Goal: Information Seeking & Learning: Compare options

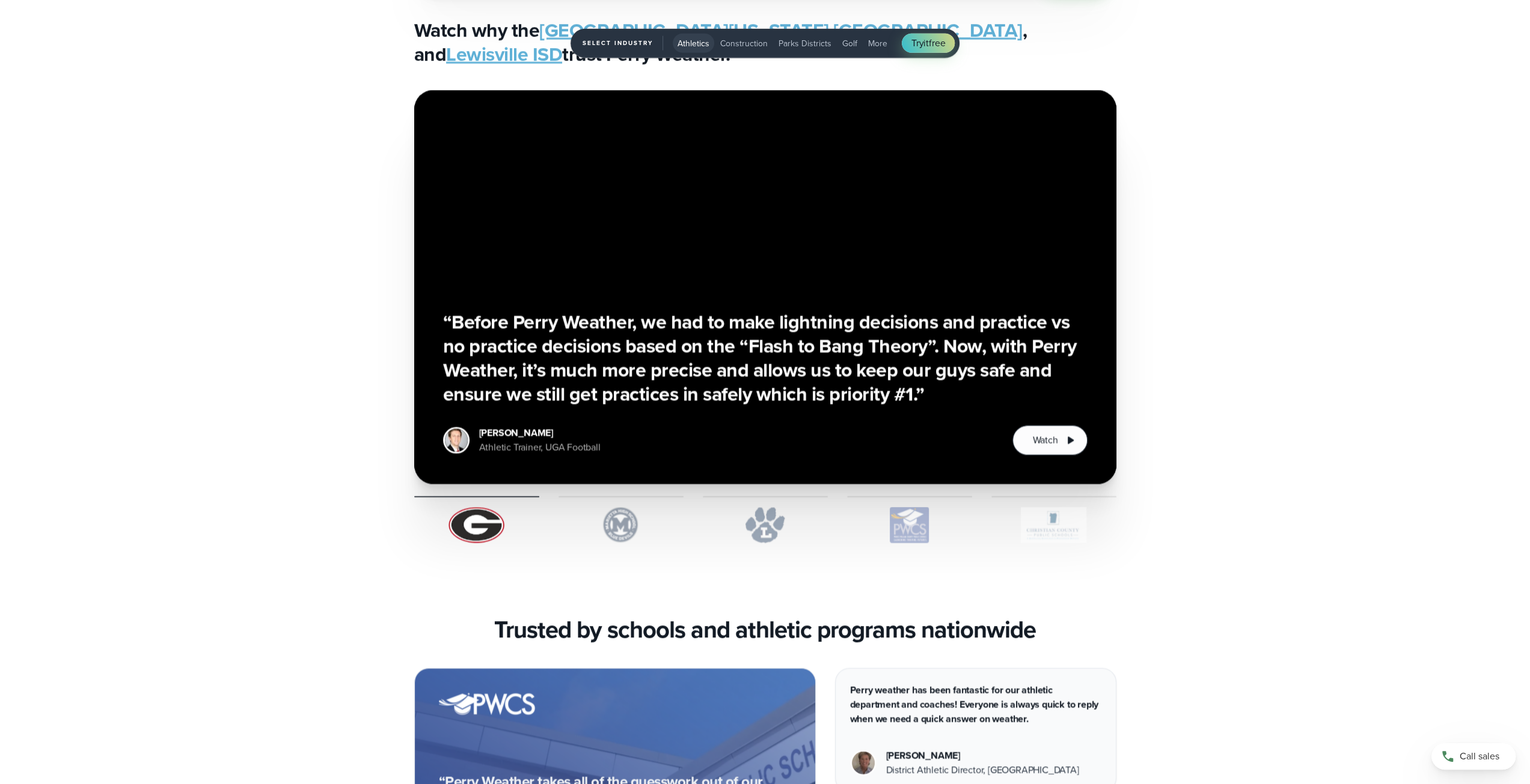
scroll to position [3504, 0]
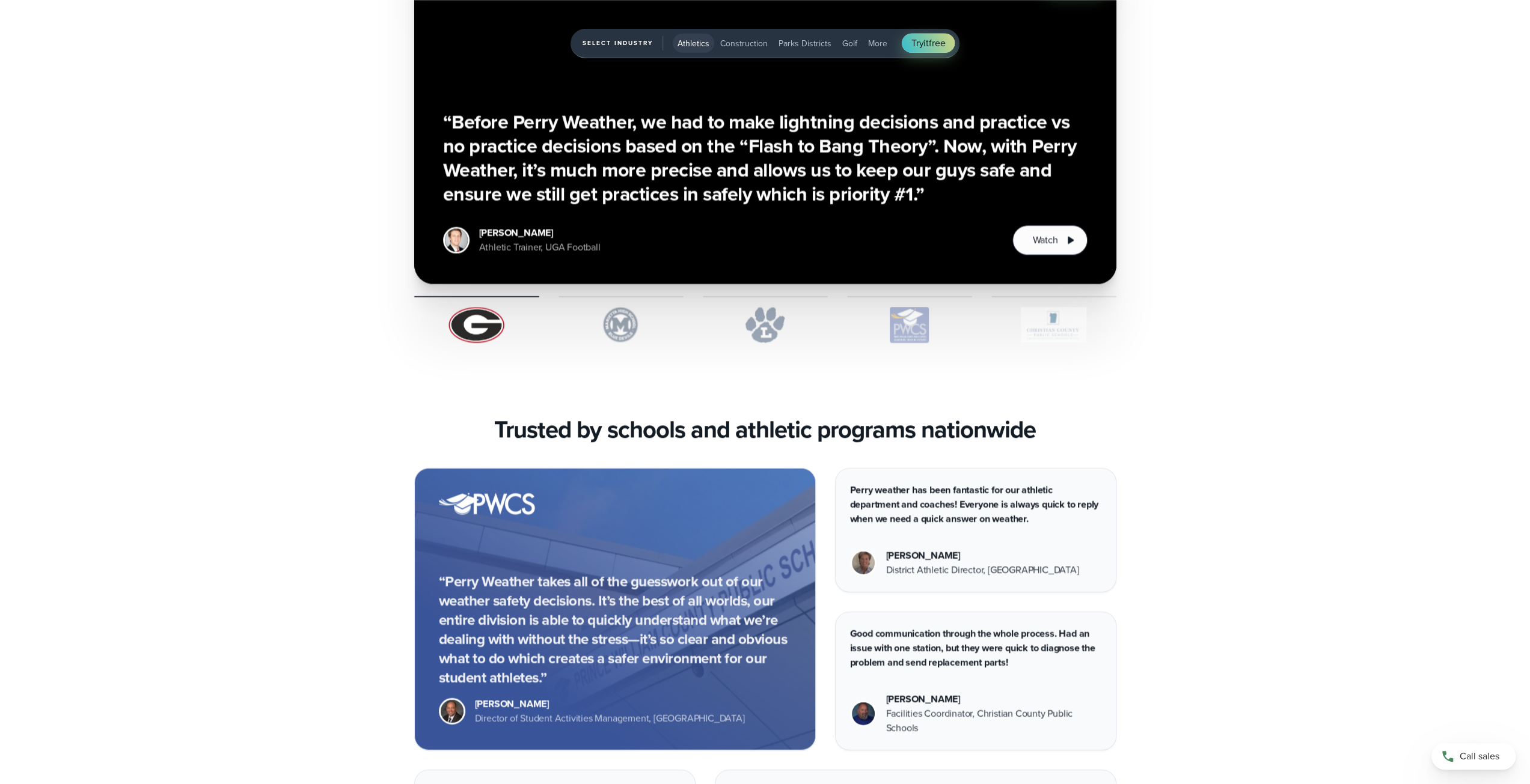
click at [726, 47] on span "Construction" at bounding box center [744, 43] width 47 height 13
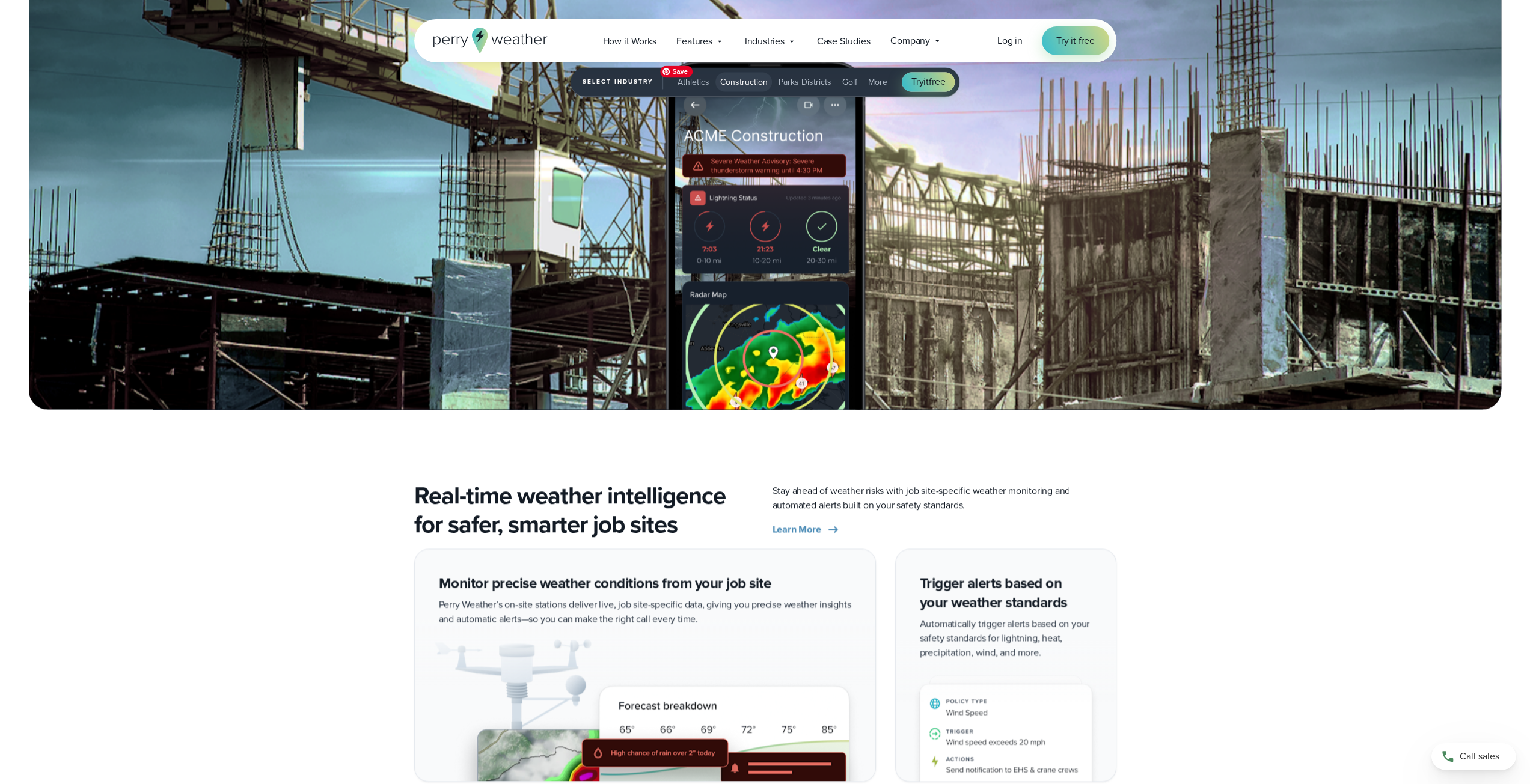
scroll to position [2103, 0]
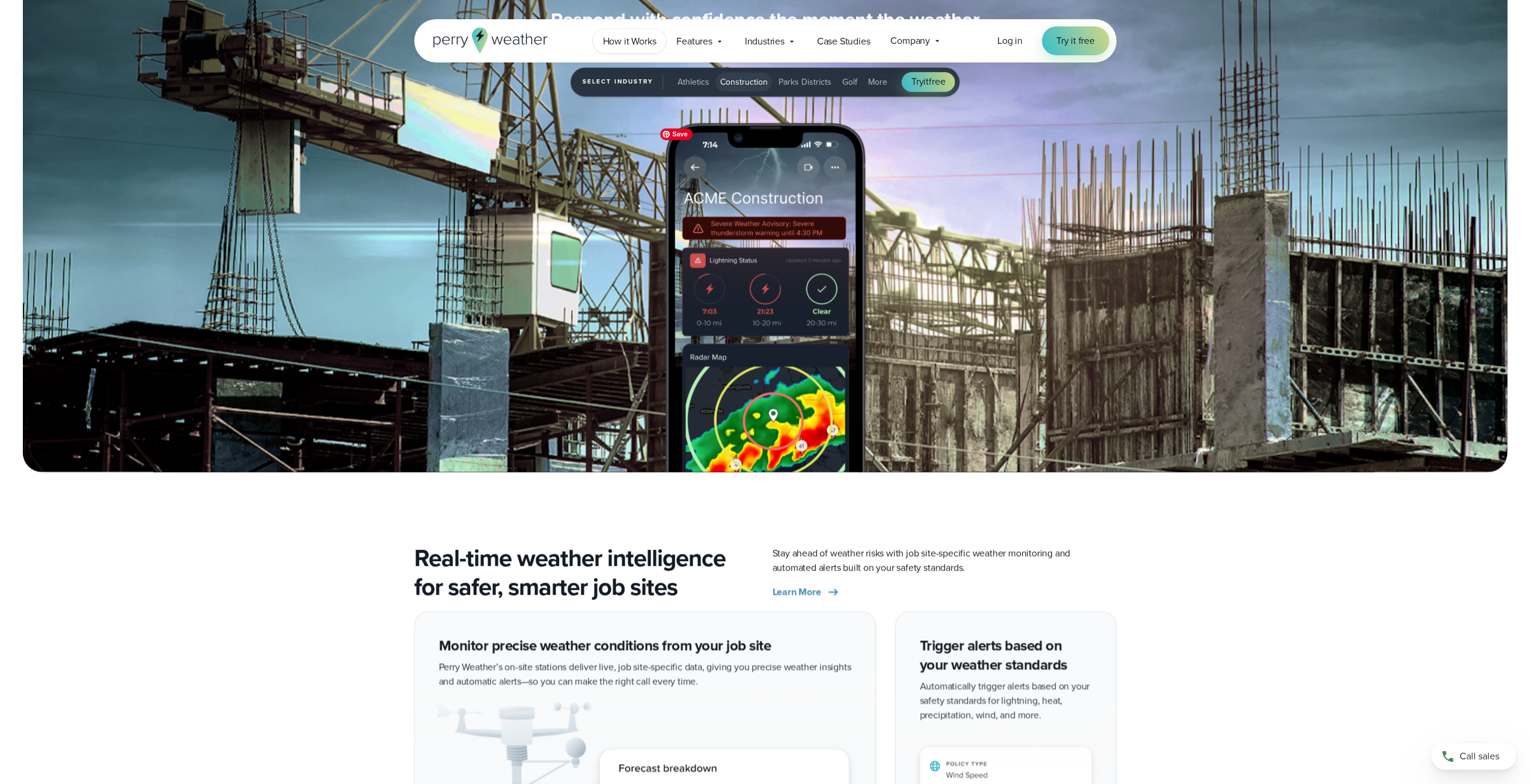
click at [632, 39] on span "How it Works" at bounding box center [630, 42] width 53 height 14
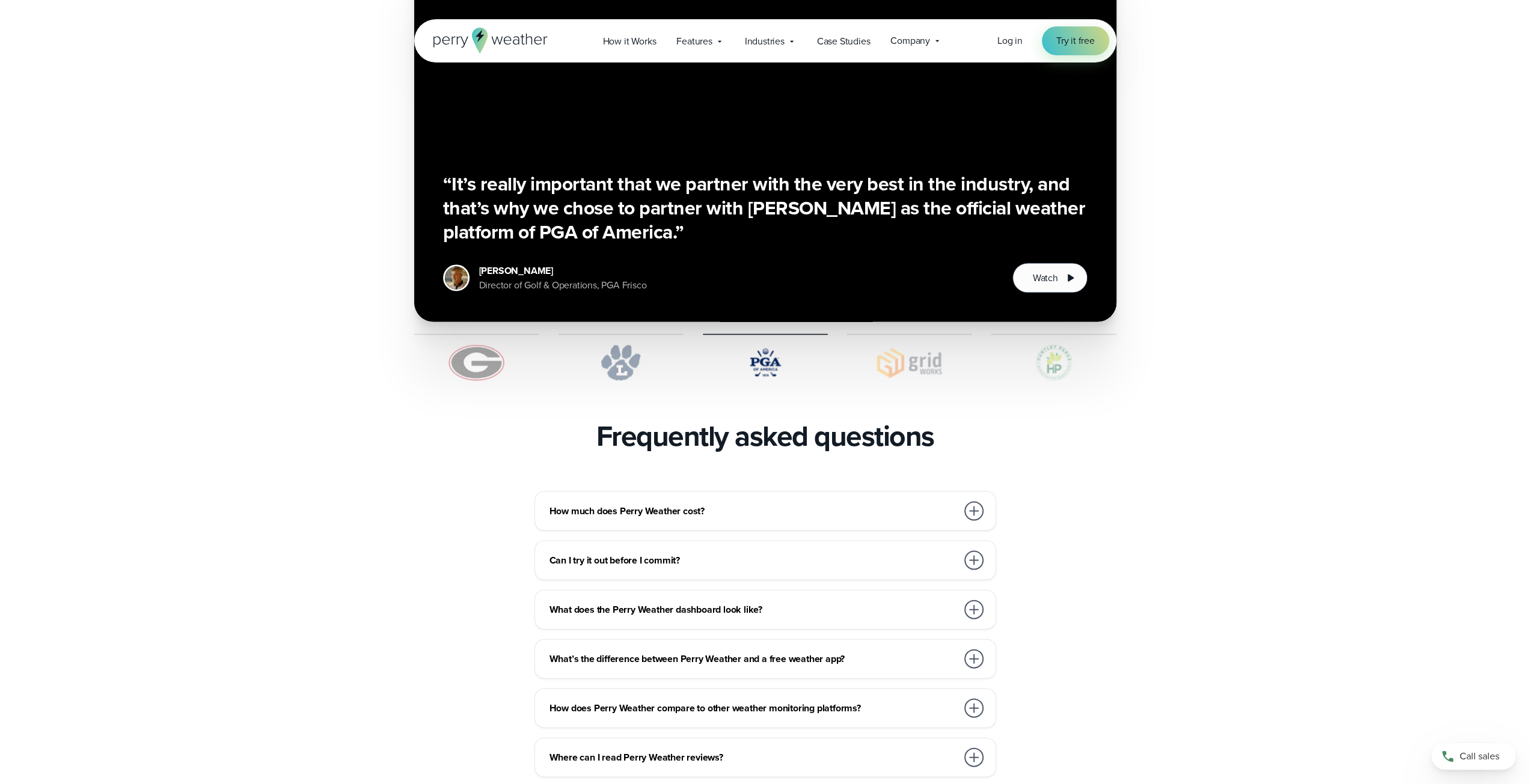
scroll to position [2202, 0]
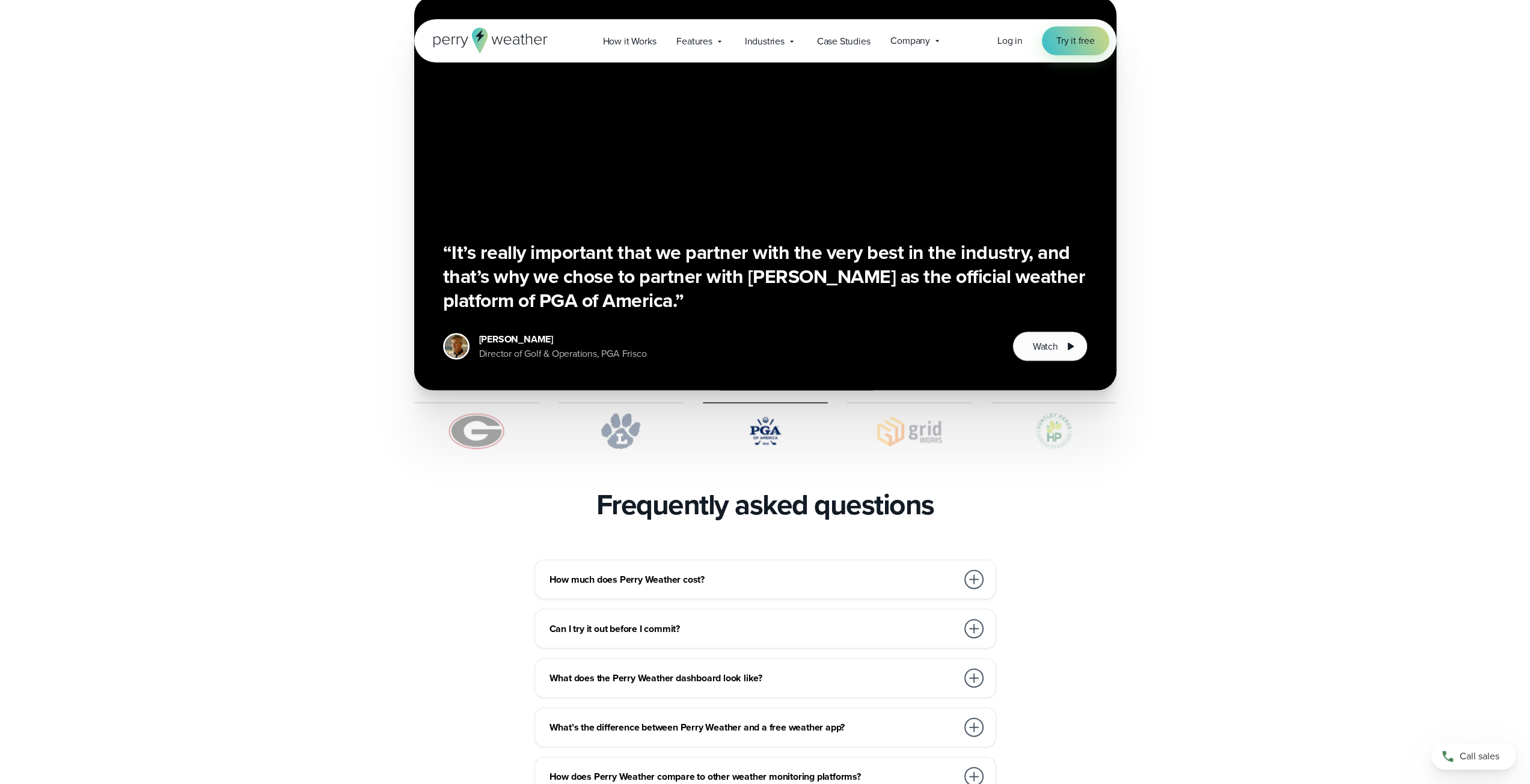
click at [498, 46] on icon at bounding box center [490, 40] width 114 height 26
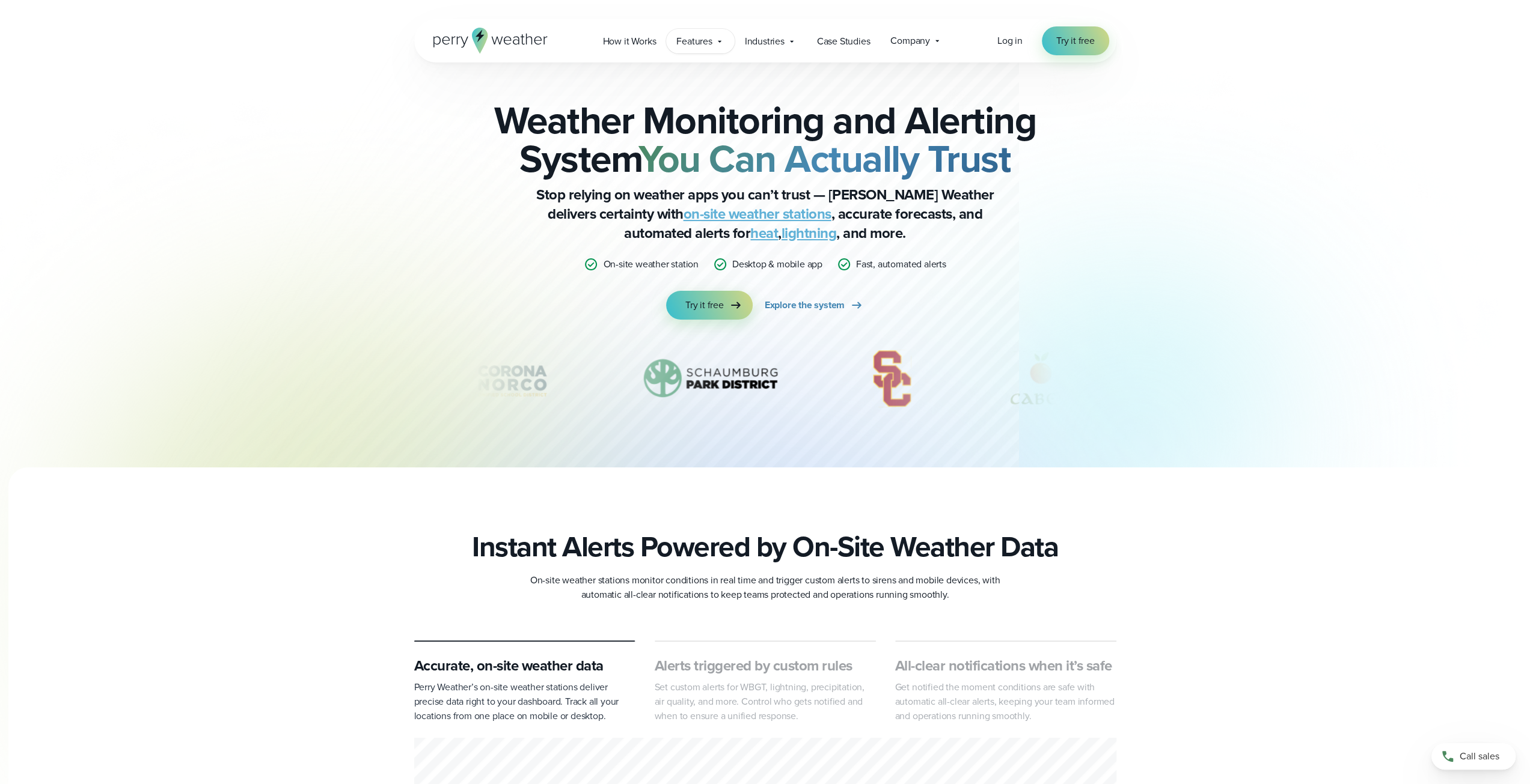
click at [715, 42] on div "Features Explore All Features Explore Perry Weather's on-site weather hardware …" at bounding box center [699, 41] width 68 height 24
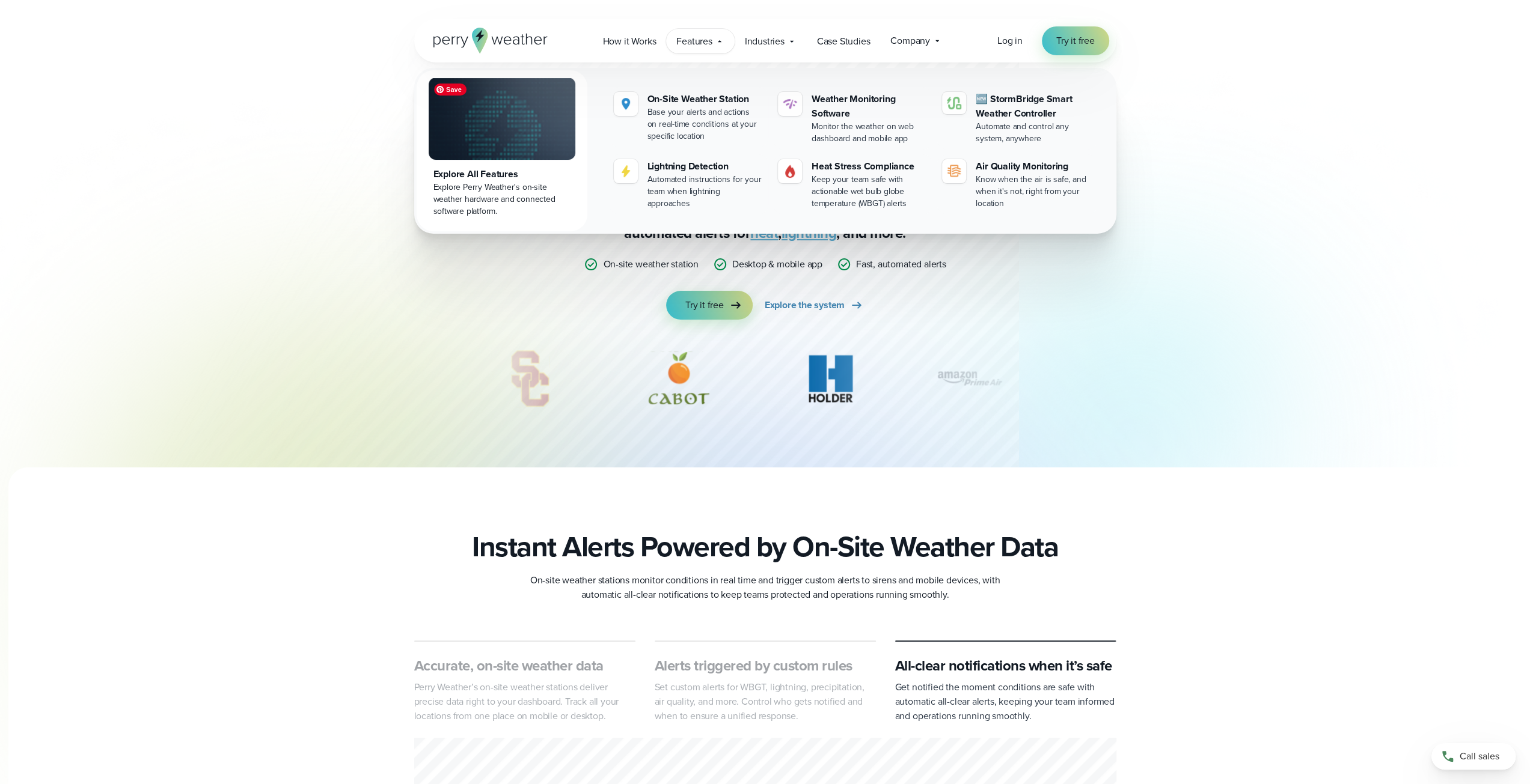
click at [492, 187] on div "Explore Perry Weather's on-site weather hardware and connected software platfor…" at bounding box center [502, 199] width 137 height 36
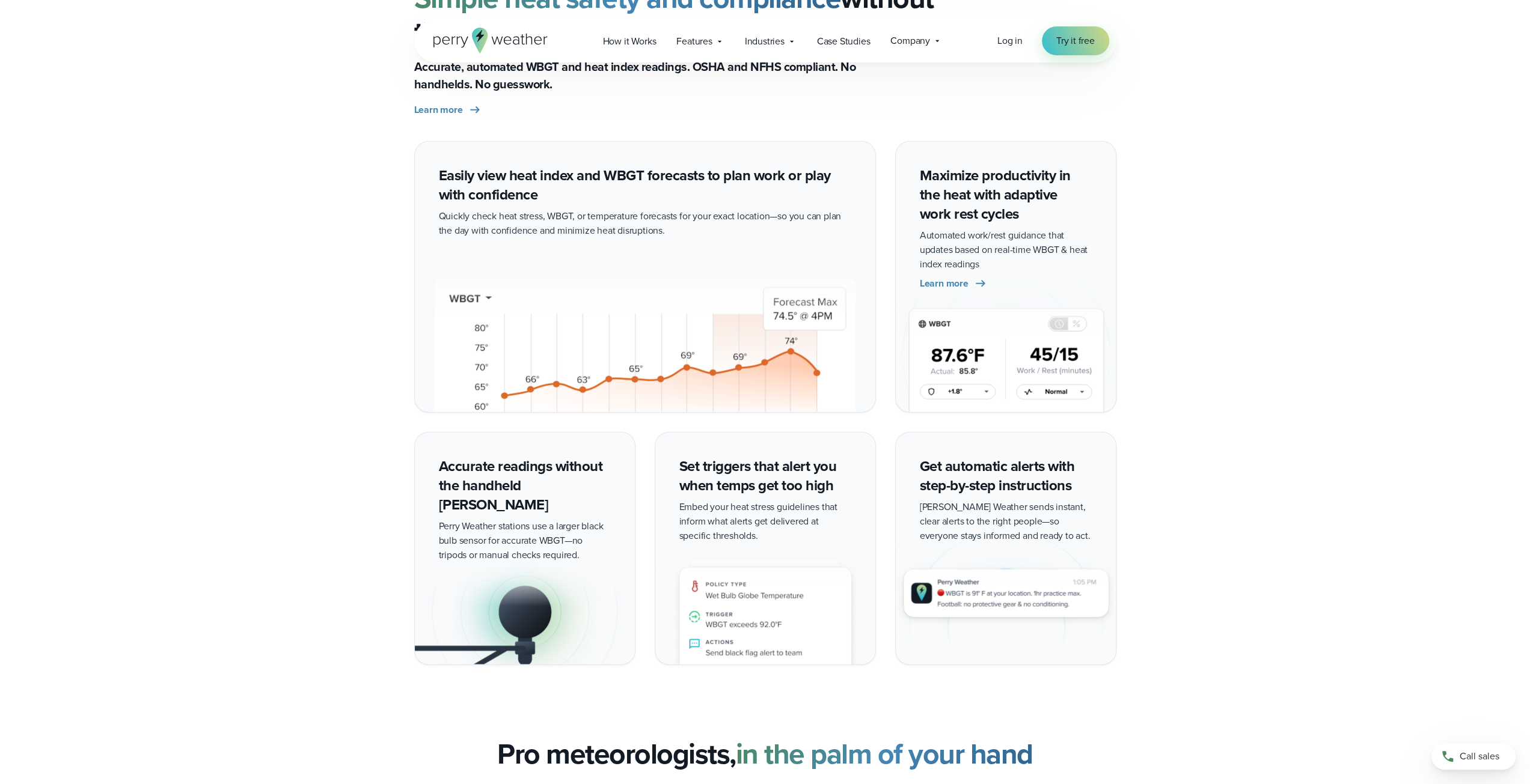
scroll to position [2503, 0]
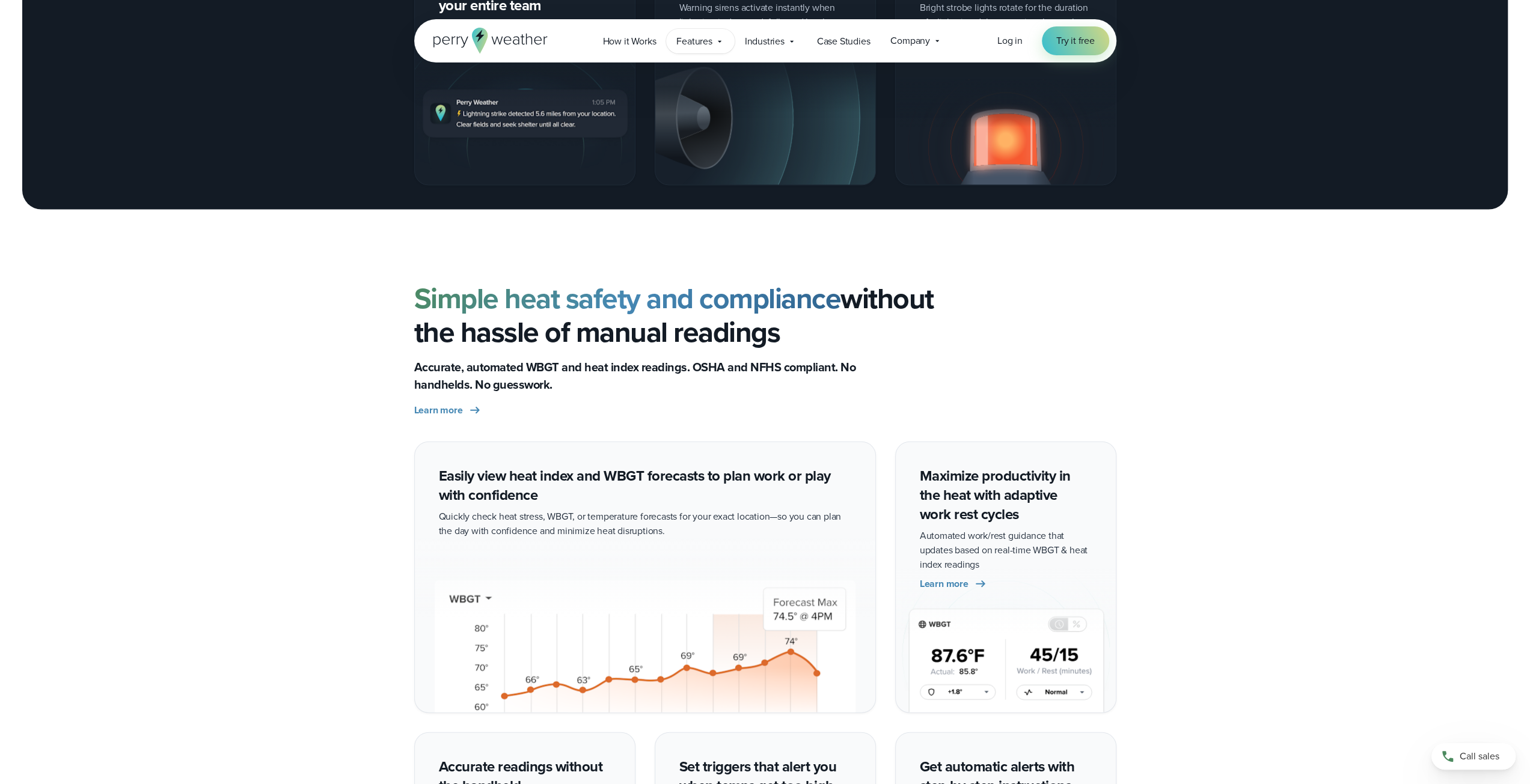
click at [698, 42] on span "Features" at bounding box center [694, 42] width 36 height 14
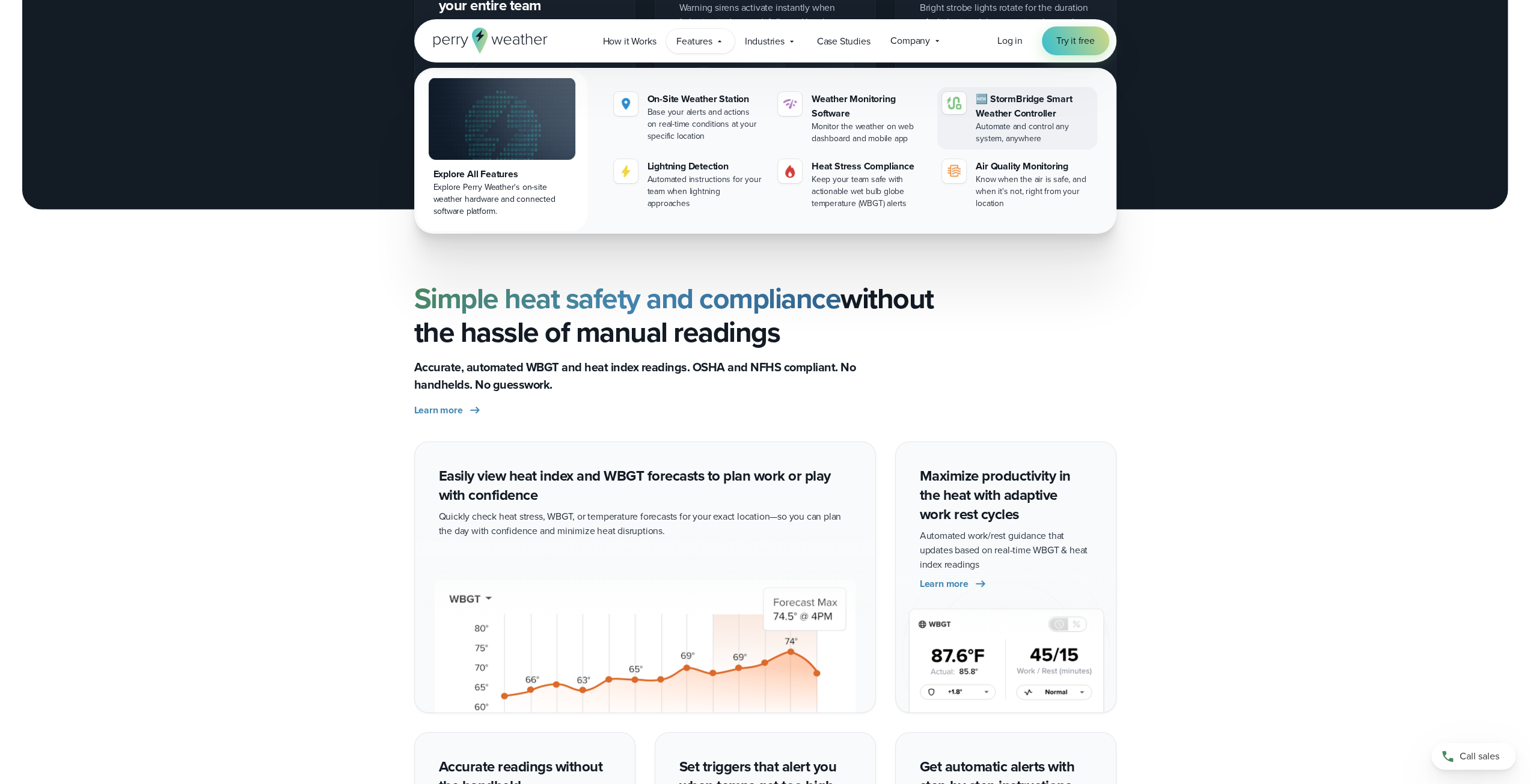
click at [1029, 113] on div "🆕 StormBridge Smart Weather Controller" at bounding box center [1034, 107] width 116 height 29
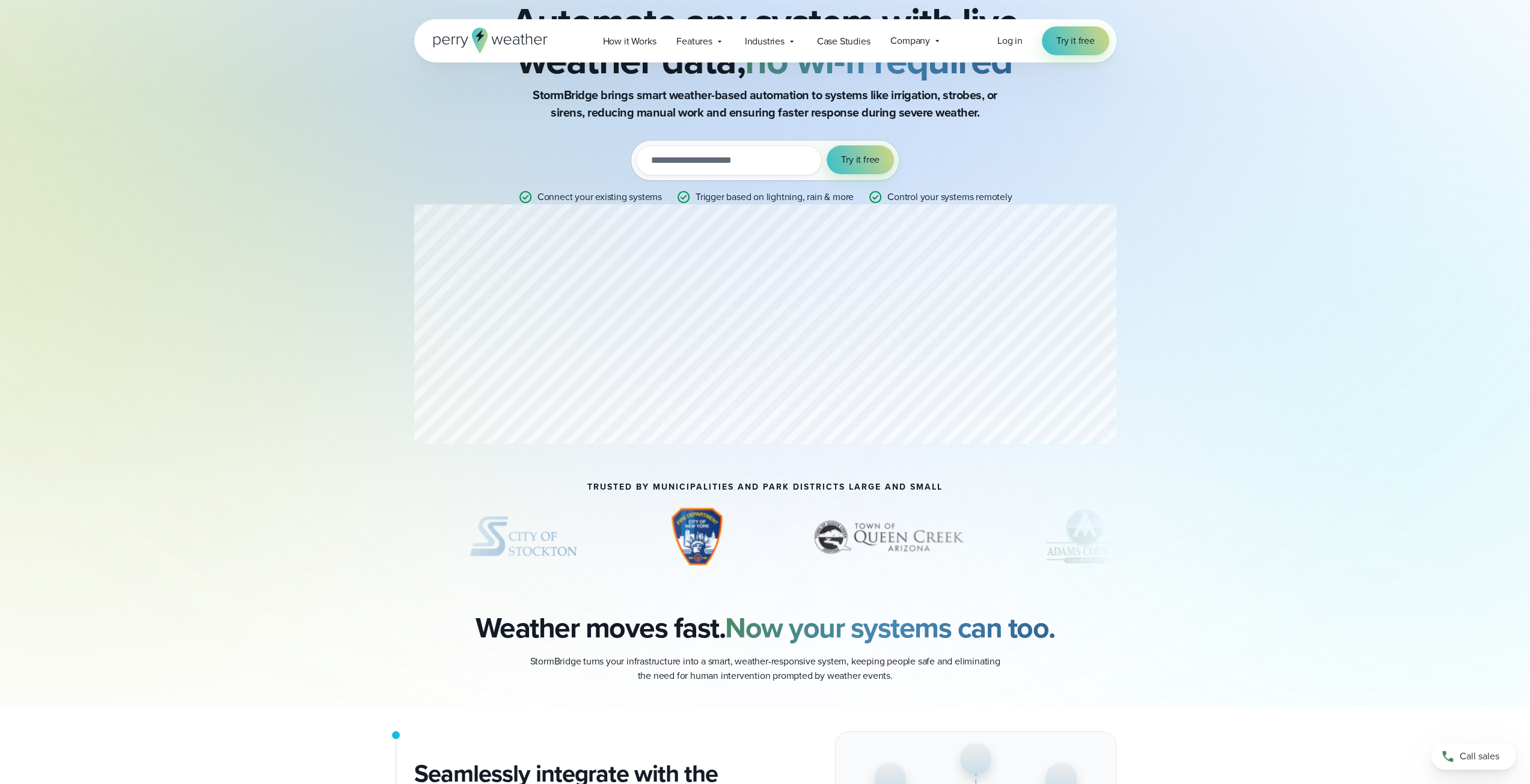
scroll to position [300, 0]
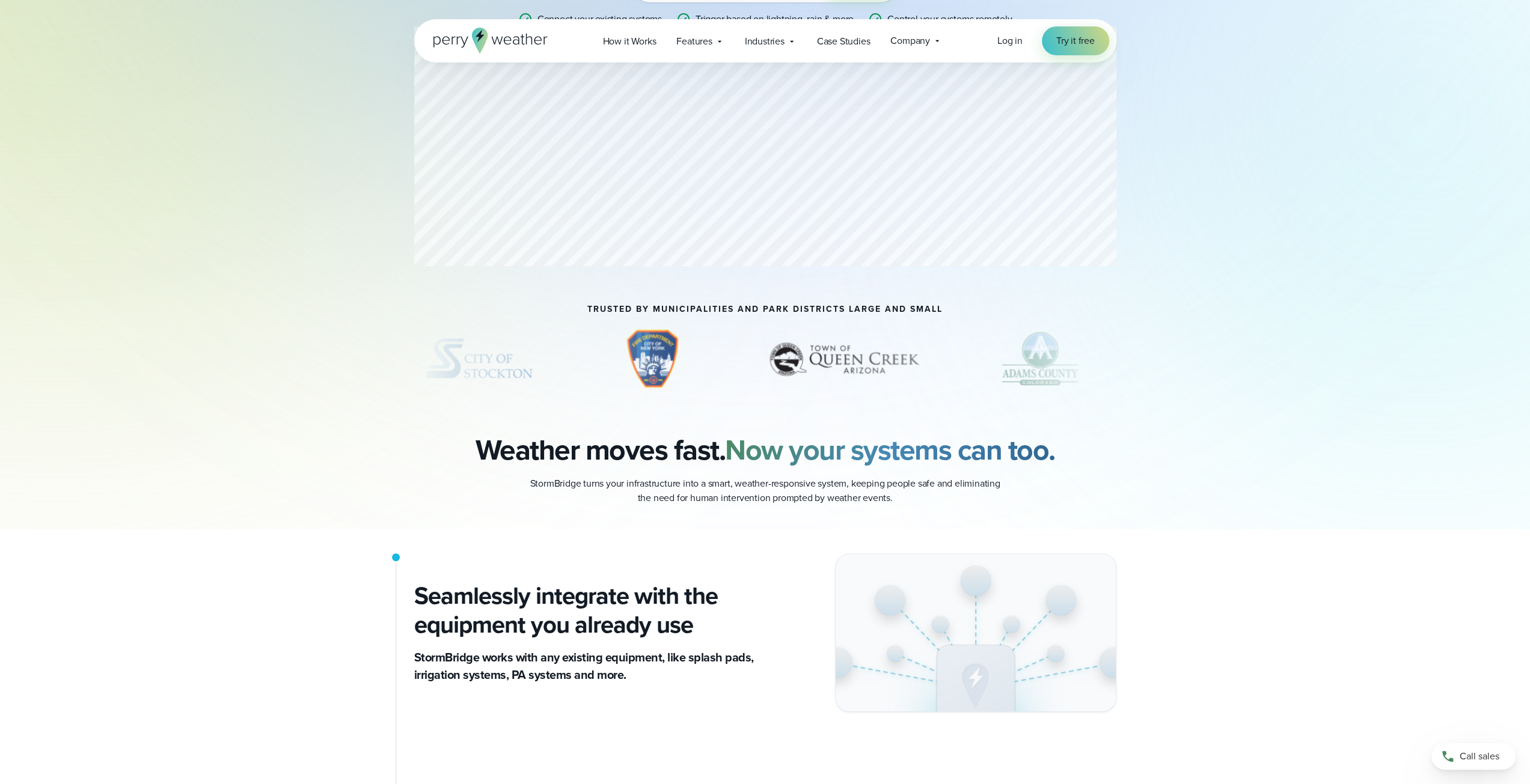
click at [734, 459] on strong "Now your systems can too." at bounding box center [890, 449] width 330 height 43
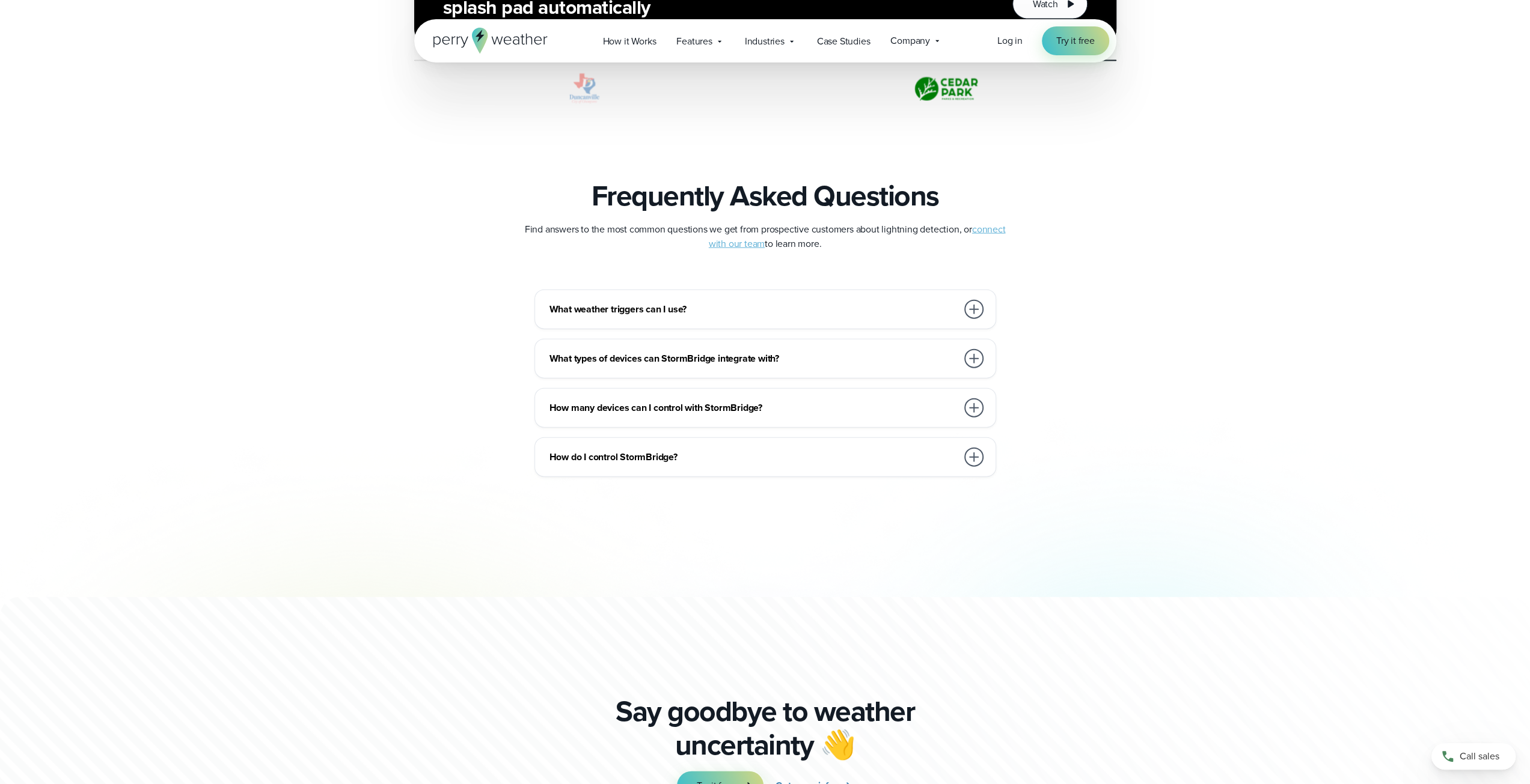
scroll to position [2803, 0]
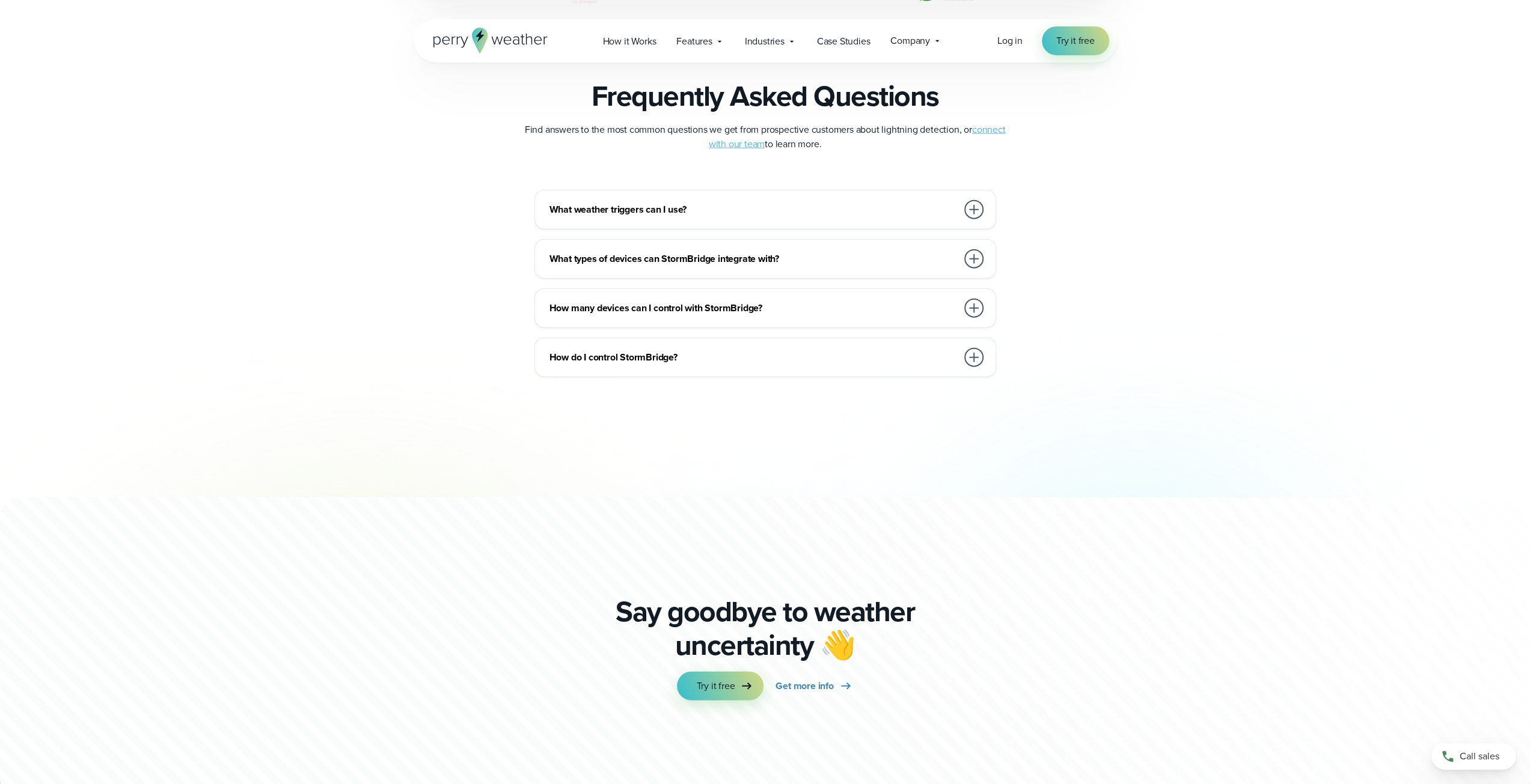
click at [784, 258] on h3 "What types of devices can StormBridge integrate with?" at bounding box center [753, 259] width 407 height 14
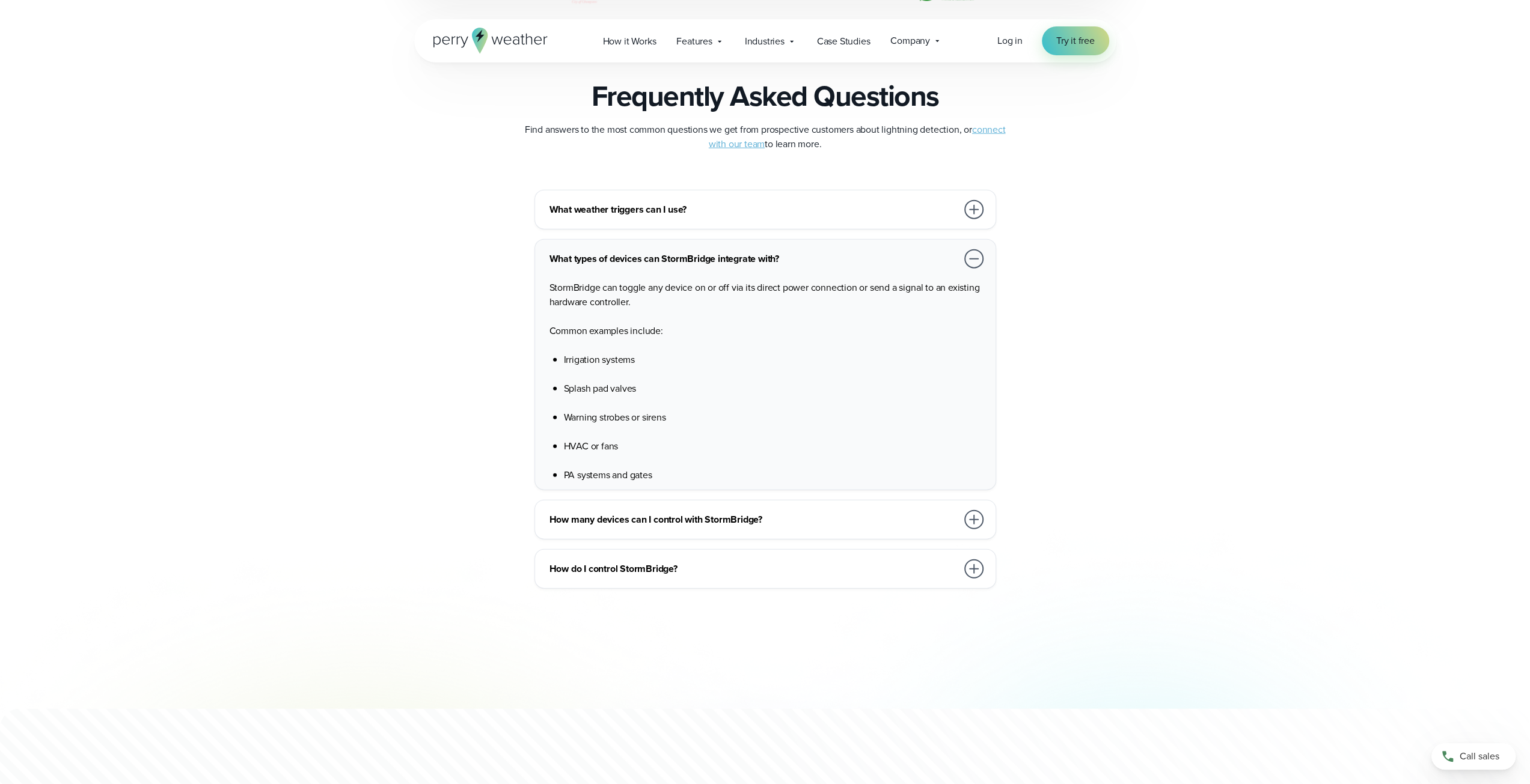
click at [451, 408] on div "What weather triggers can I use? StormBridge supports automations based on: Lig…" at bounding box center [765, 389] width 702 height 399
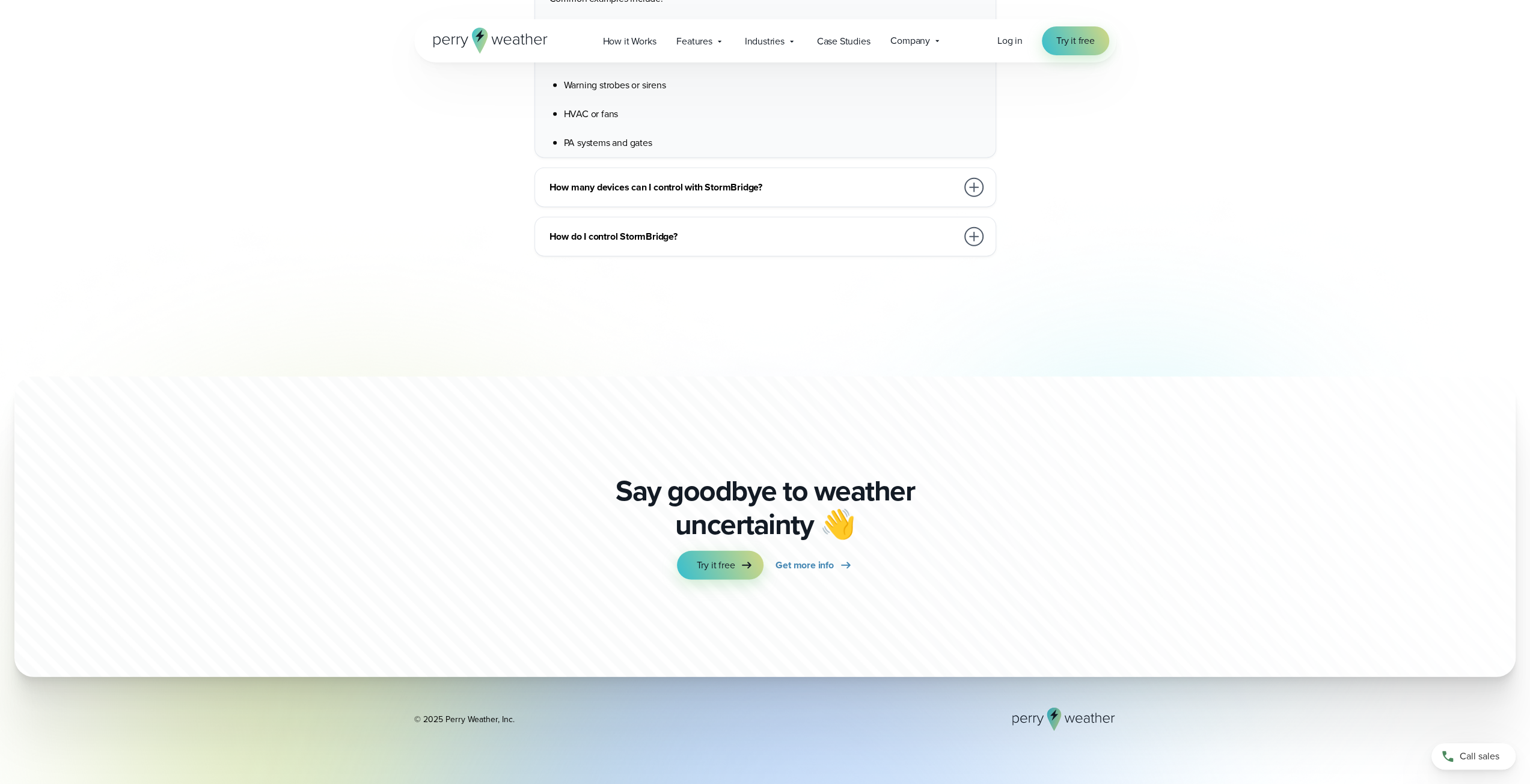
scroll to position [3384, 0]
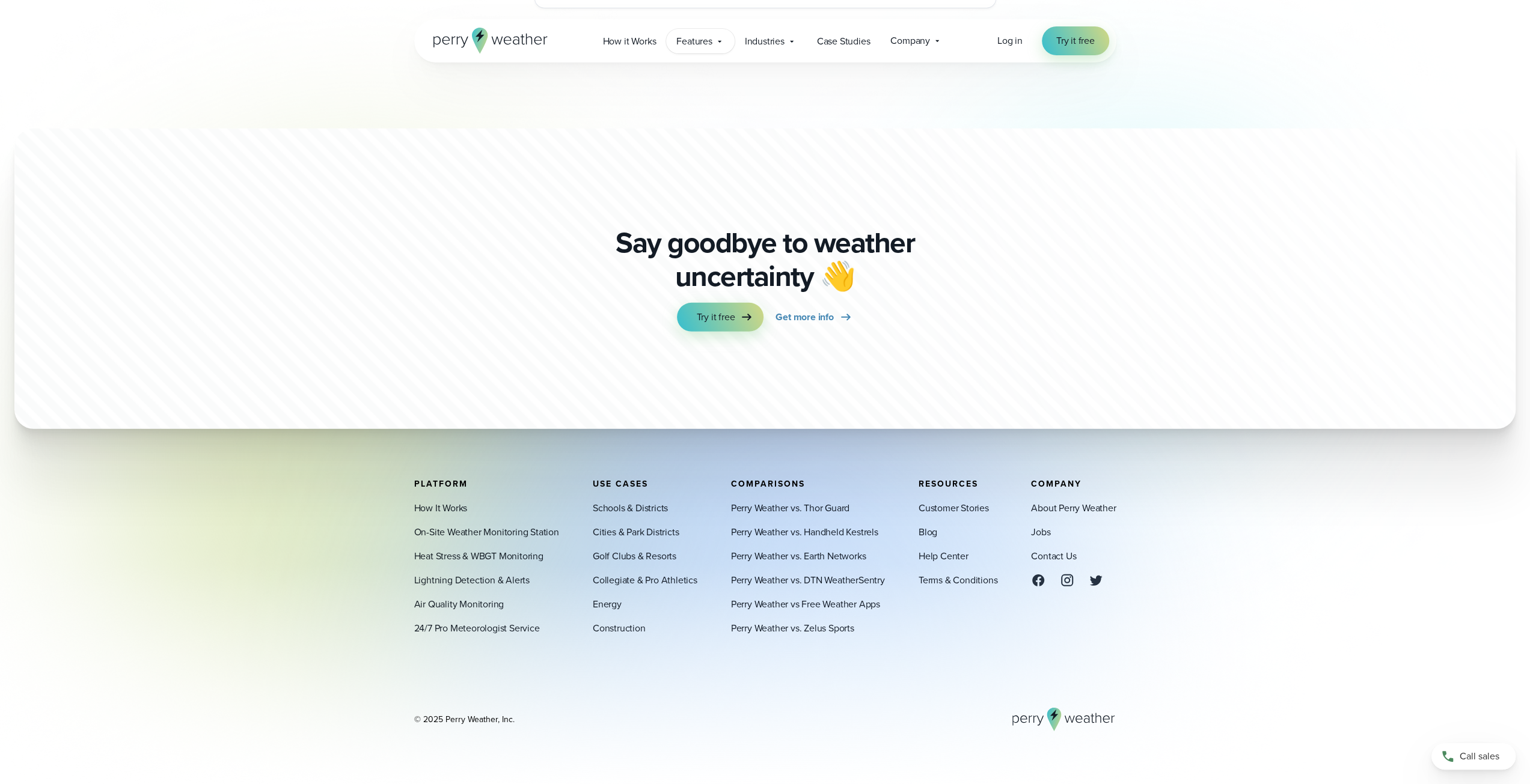
click at [703, 43] on span "Features" at bounding box center [694, 42] width 36 height 14
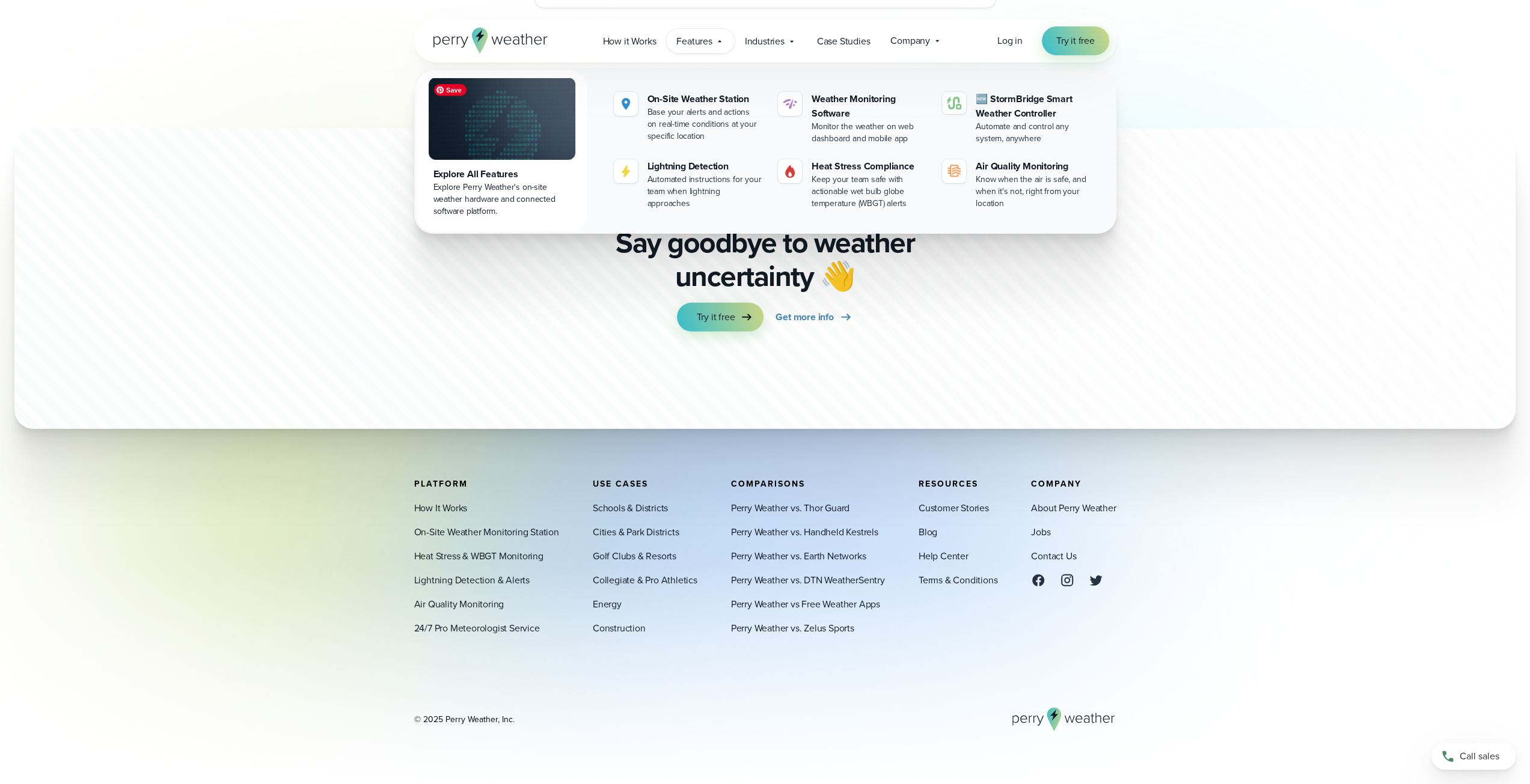
click at [452, 176] on div "Explore All Features" at bounding box center [502, 175] width 137 height 14
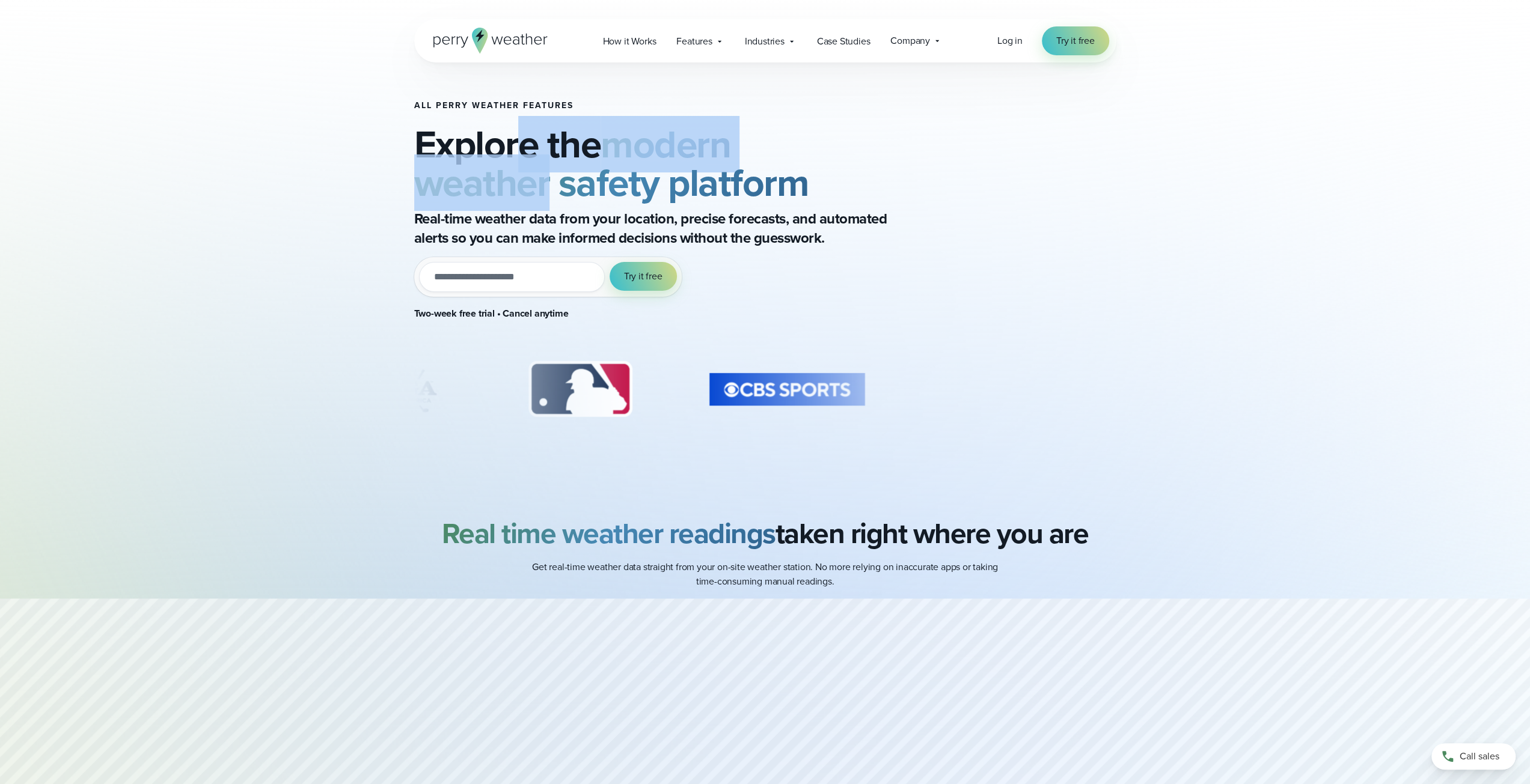
drag, startPoint x: 528, startPoint y: 146, endPoint x: 546, endPoint y: 184, distance: 42.0
click at [546, 184] on h2 "Explore the modern weather safety platform" at bounding box center [675, 163] width 522 height 77
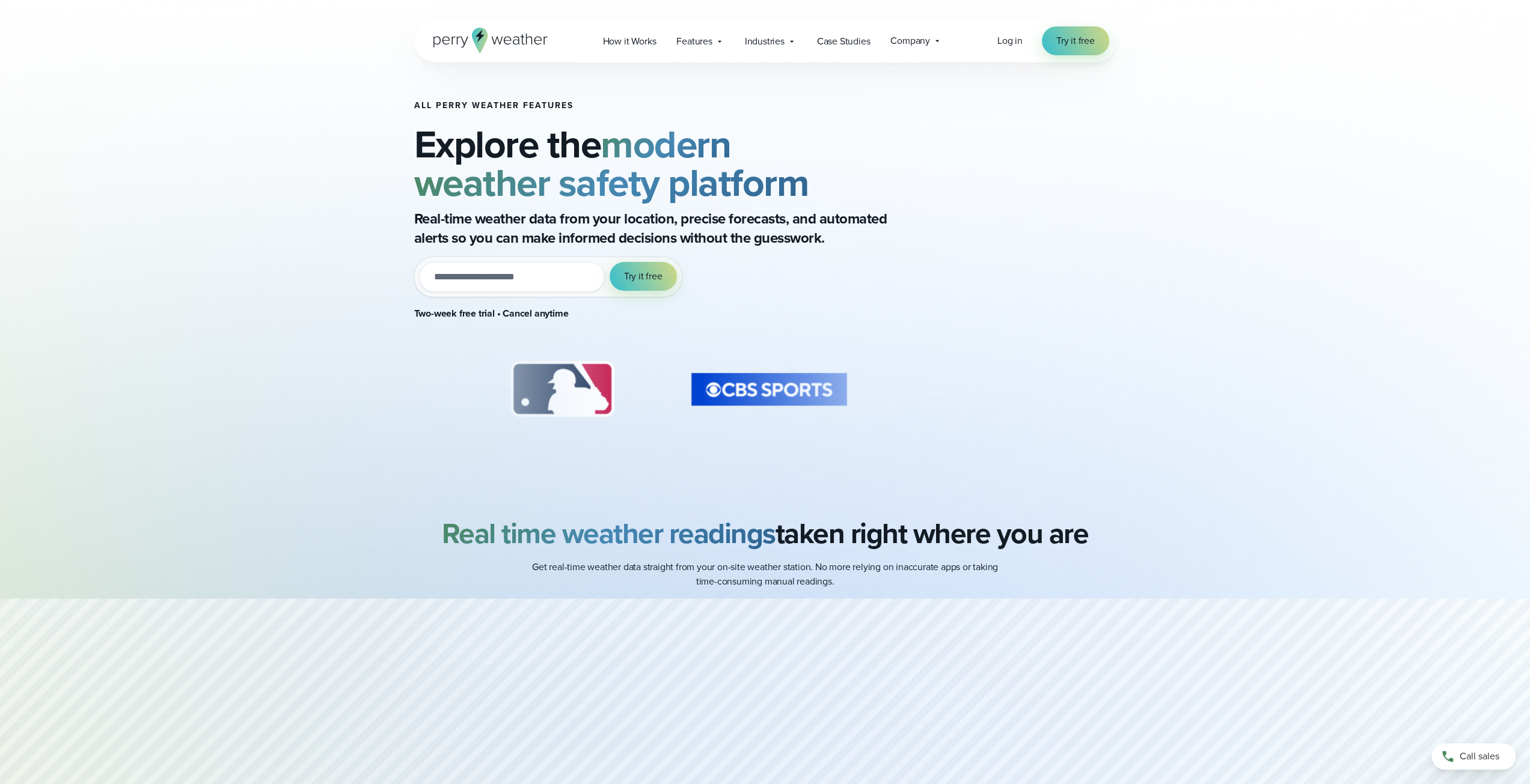
click at [668, 201] on strong "modern weather safety platform" at bounding box center [611, 163] width 395 height 95
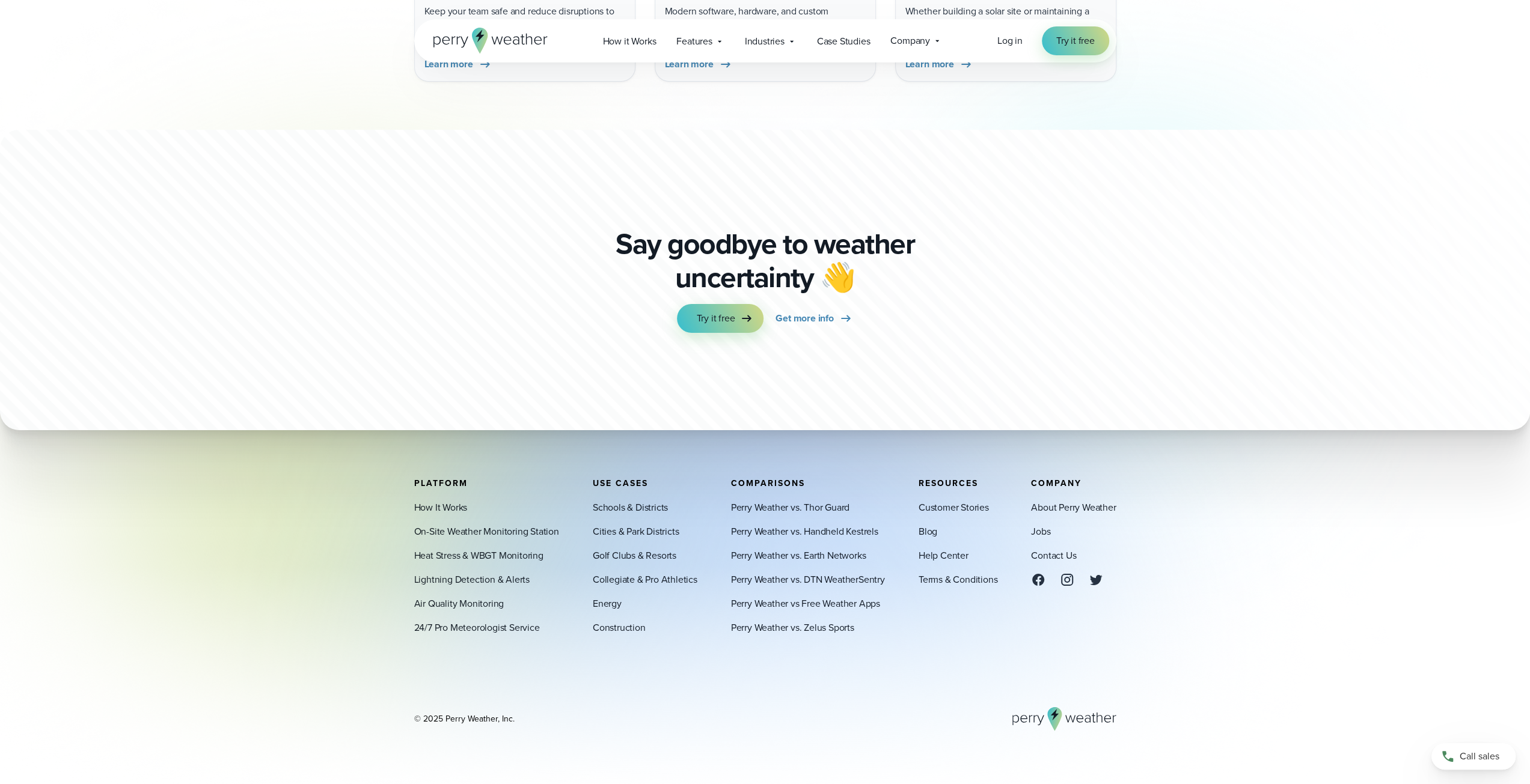
scroll to position [3763, 0]
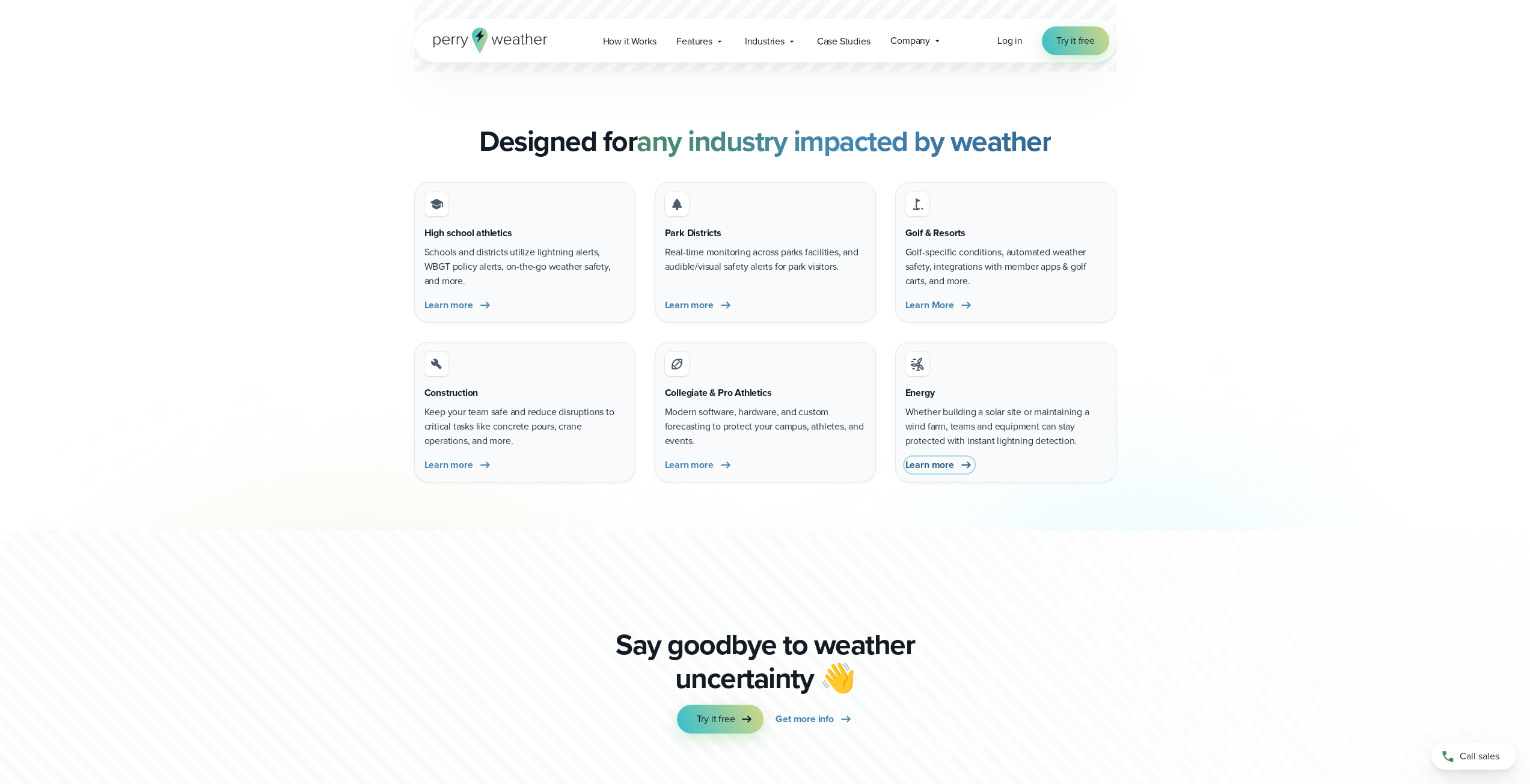
click at [934, 463] on span "Learn more" at bounding box center [929, 465] width 49 height 14
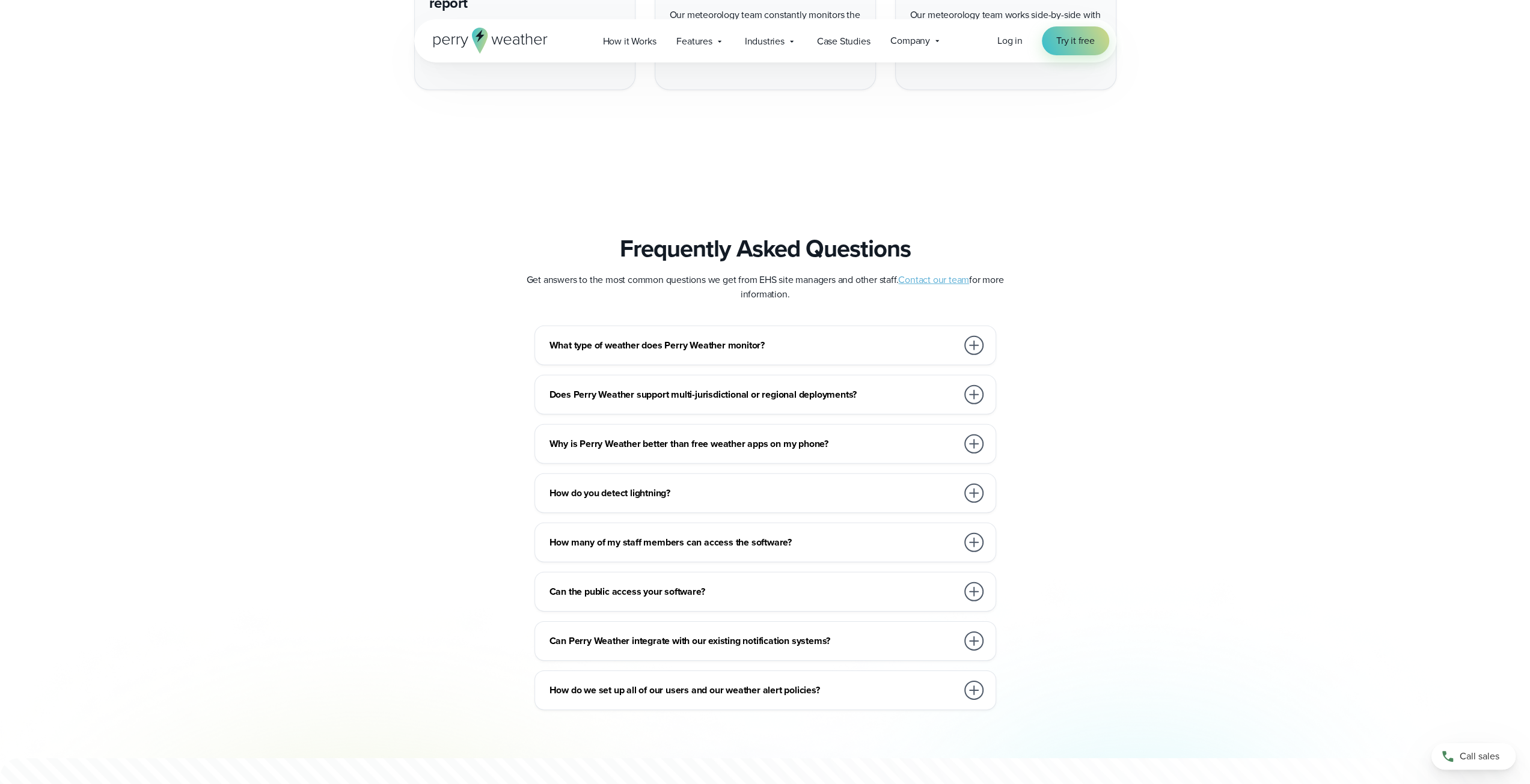
scroll to position [3504, 0]
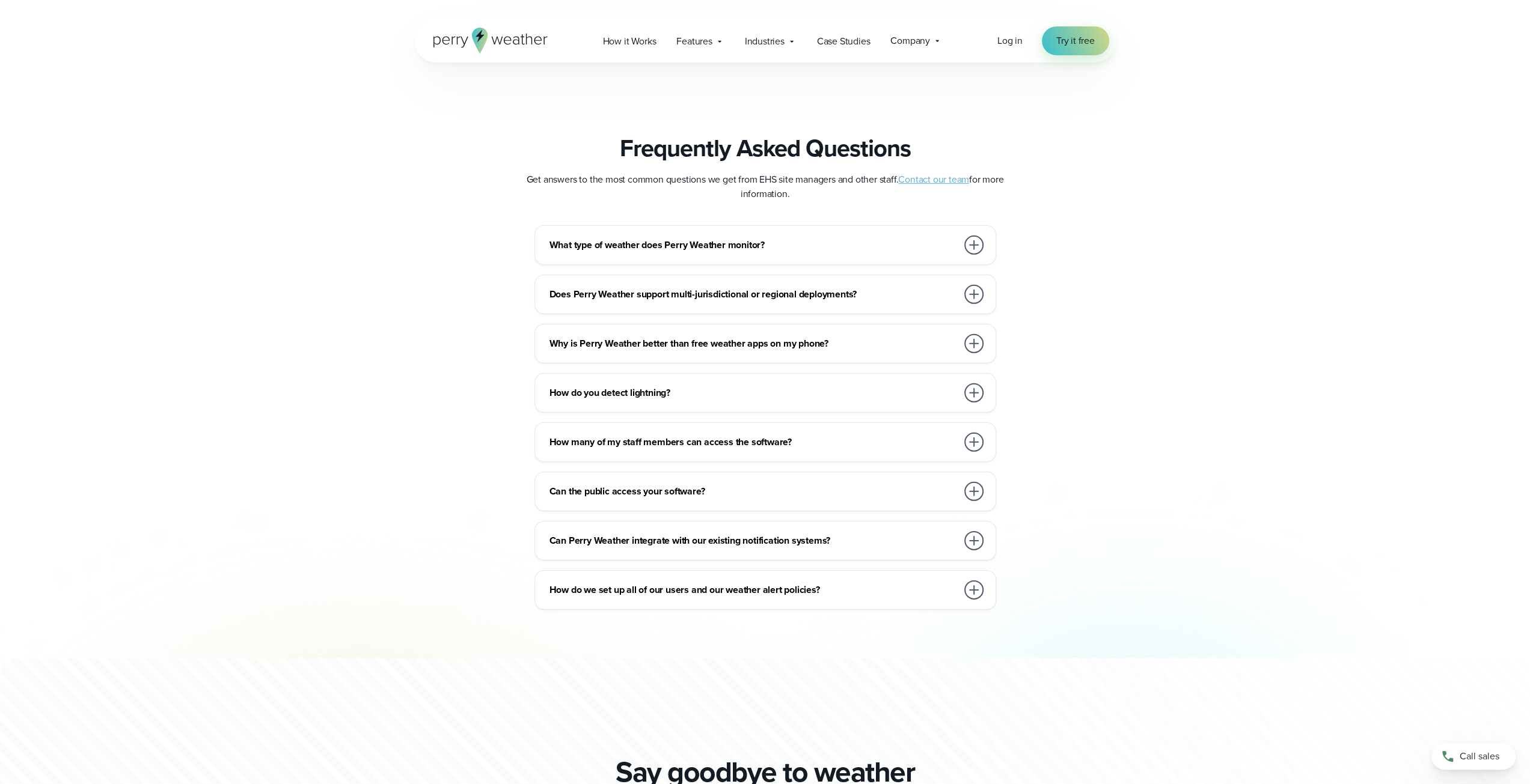
click at [481, 43] on icon at bounding box center [479, 40] width 16 height 26
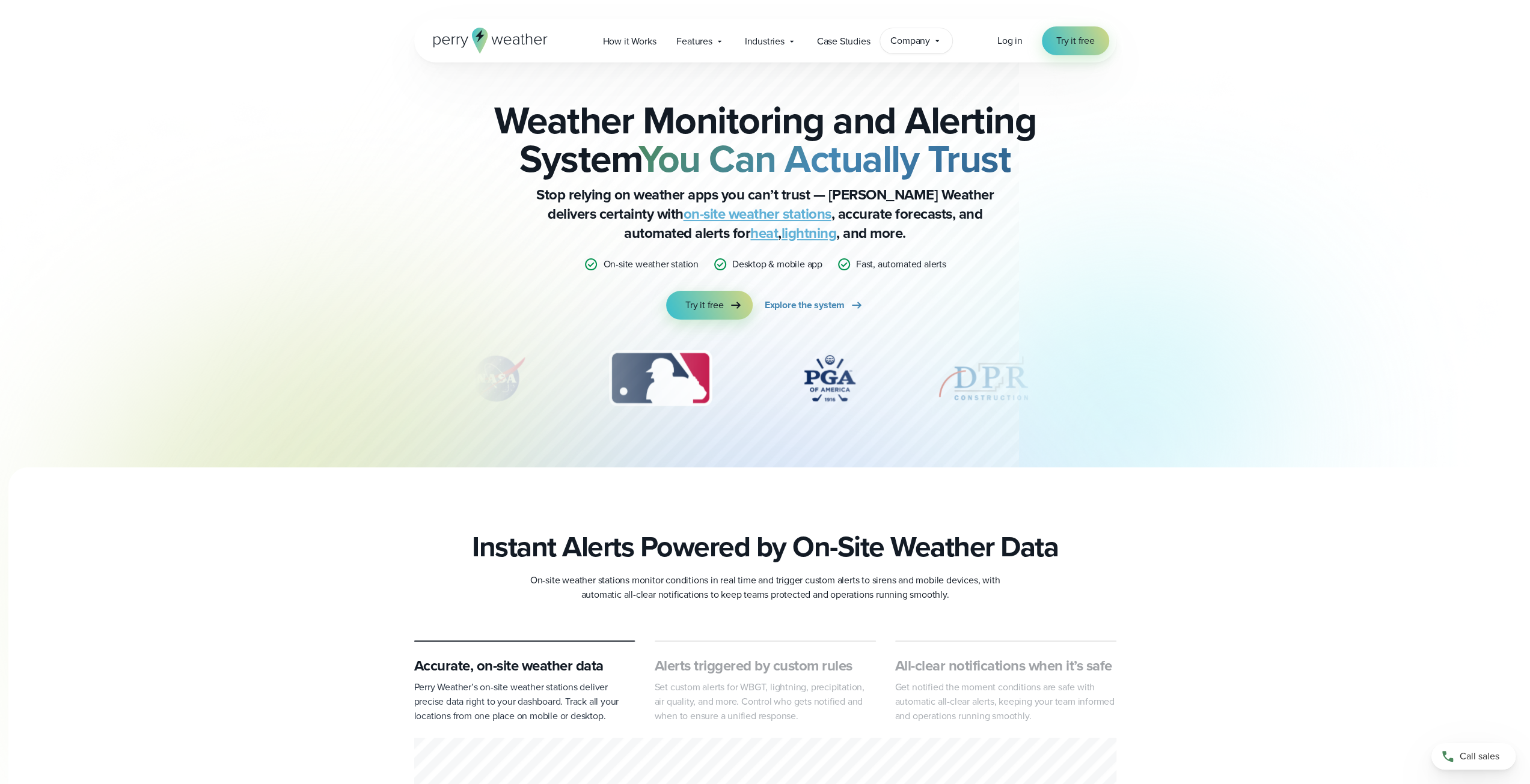
click at [926, 42] on span "Company" at bounding box center [910, 41] width 40 height 14
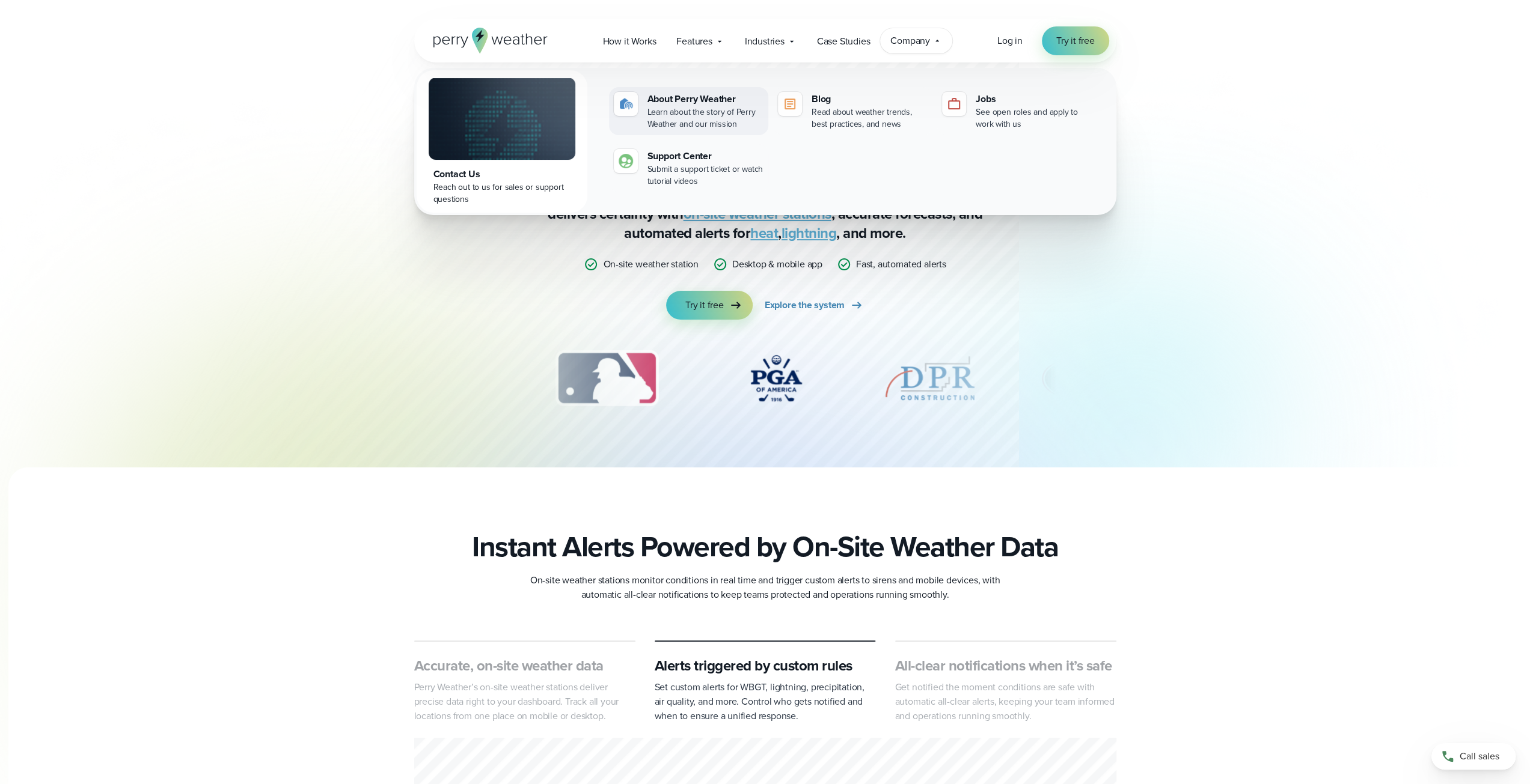
click at [715, 104] on div "About Perry Weather" at bounding box center [705, 99] width 116 height 14
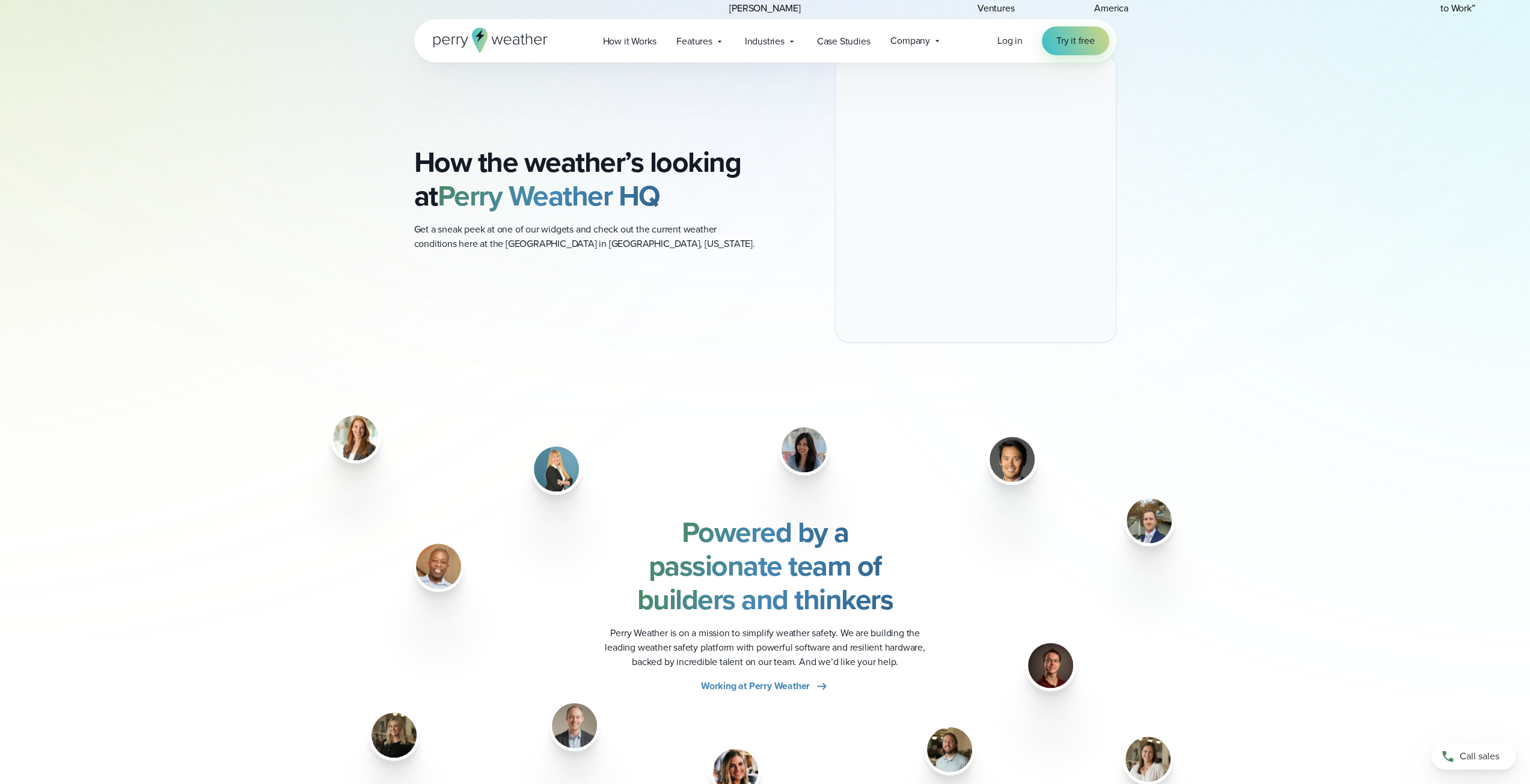
scroll to position [801, 0]
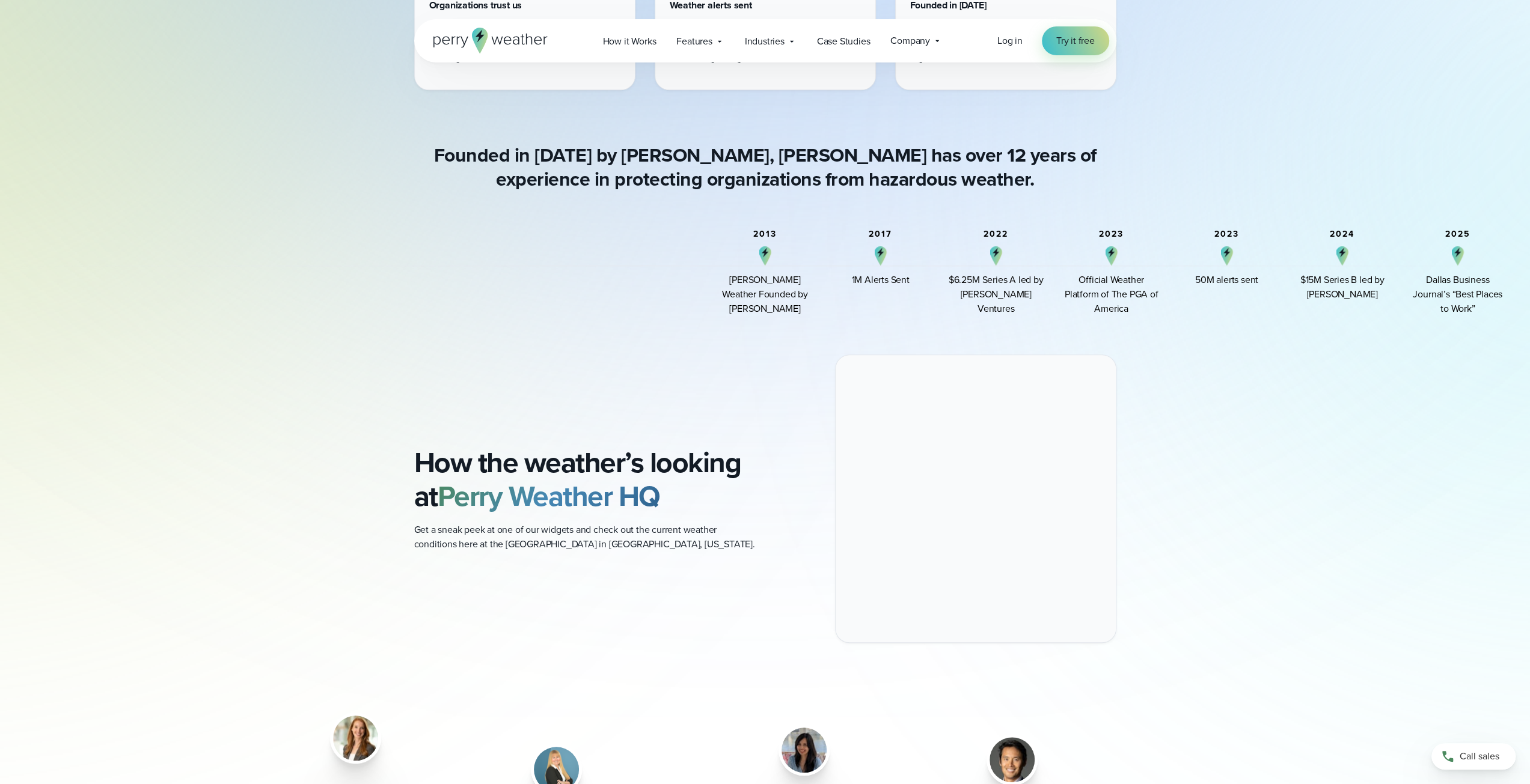
click at [479, 33] on icon at bounding box center [479, 40] width 16 height 26
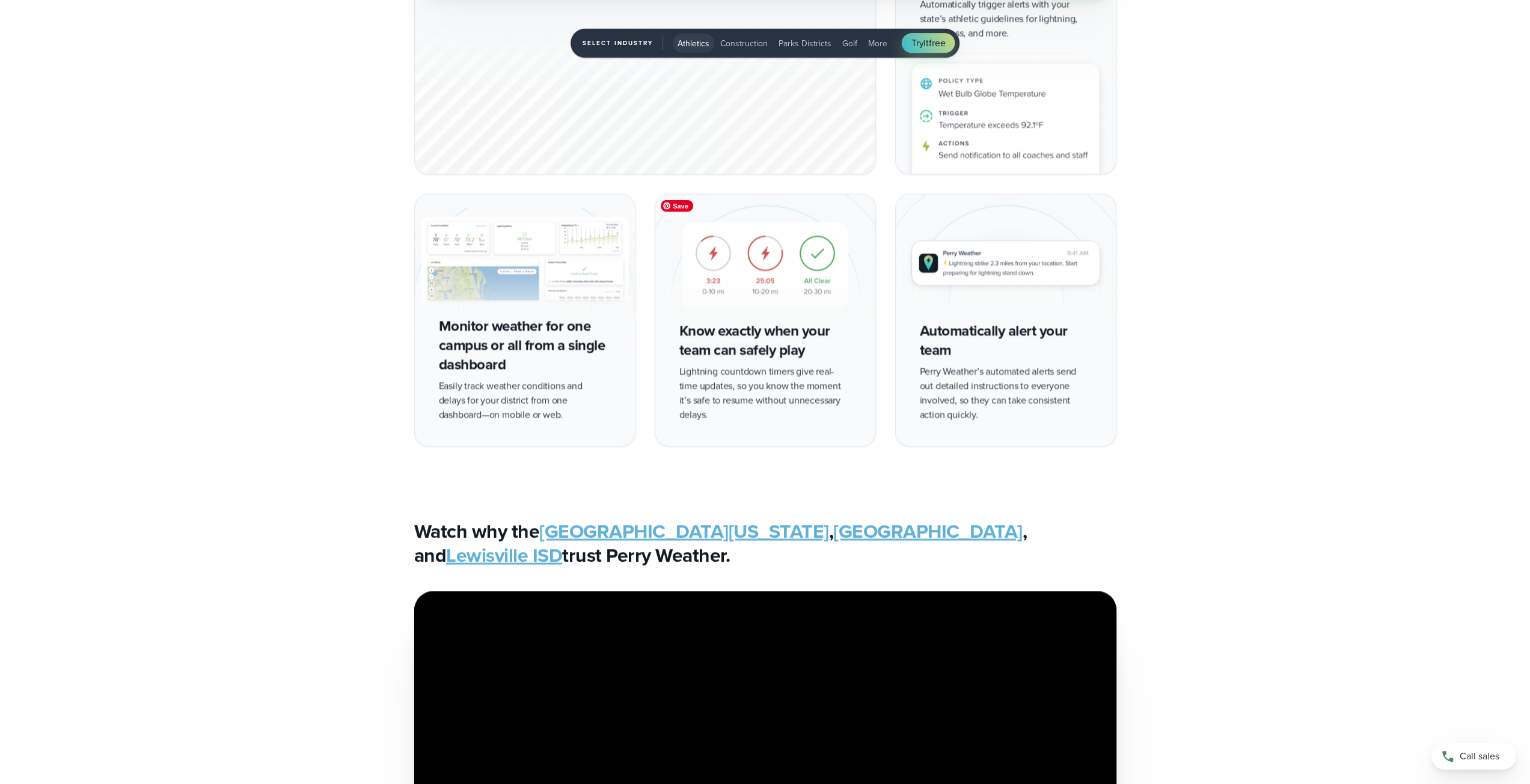
scroll to position [2804, 0]
click at [746, 46] on span "Construction" at bounding box center [744, 43] width 47 height 13
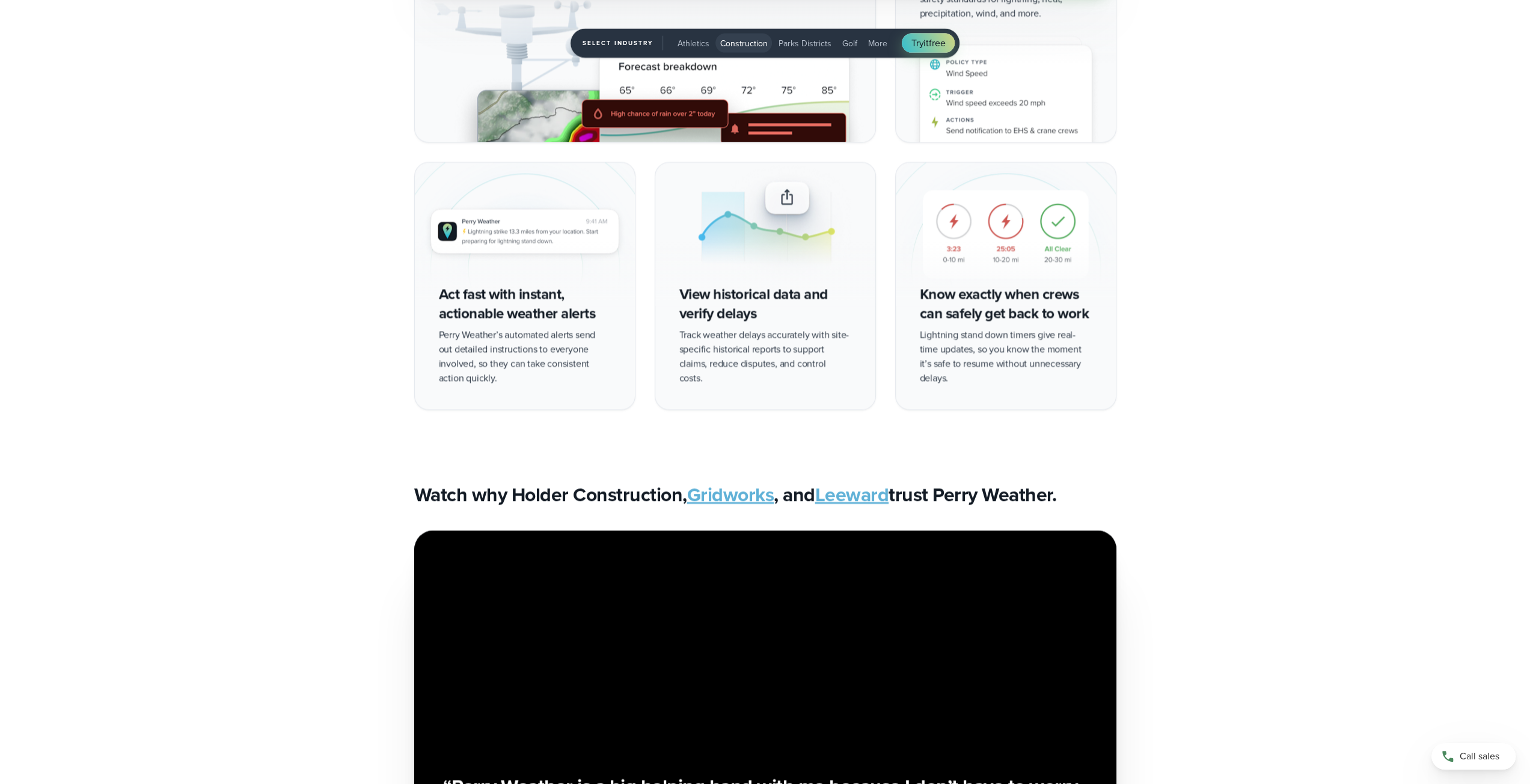
click at [798, 36] on button "Parks Districts" at bounding box center [805, 43] width 63 height 19
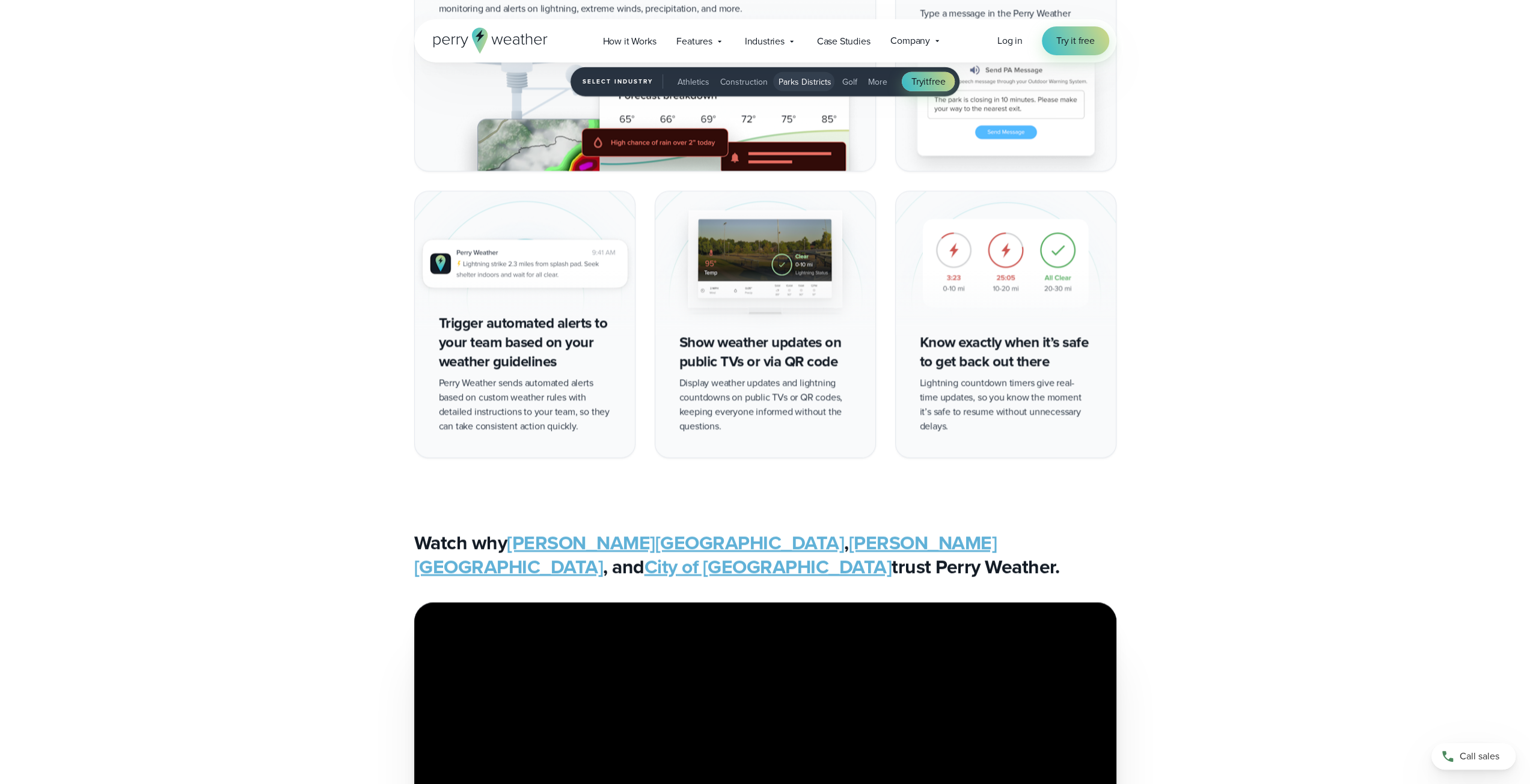
click at [852, 84] on span "Golf" at bounding box center [850, 82] width 15 height 13
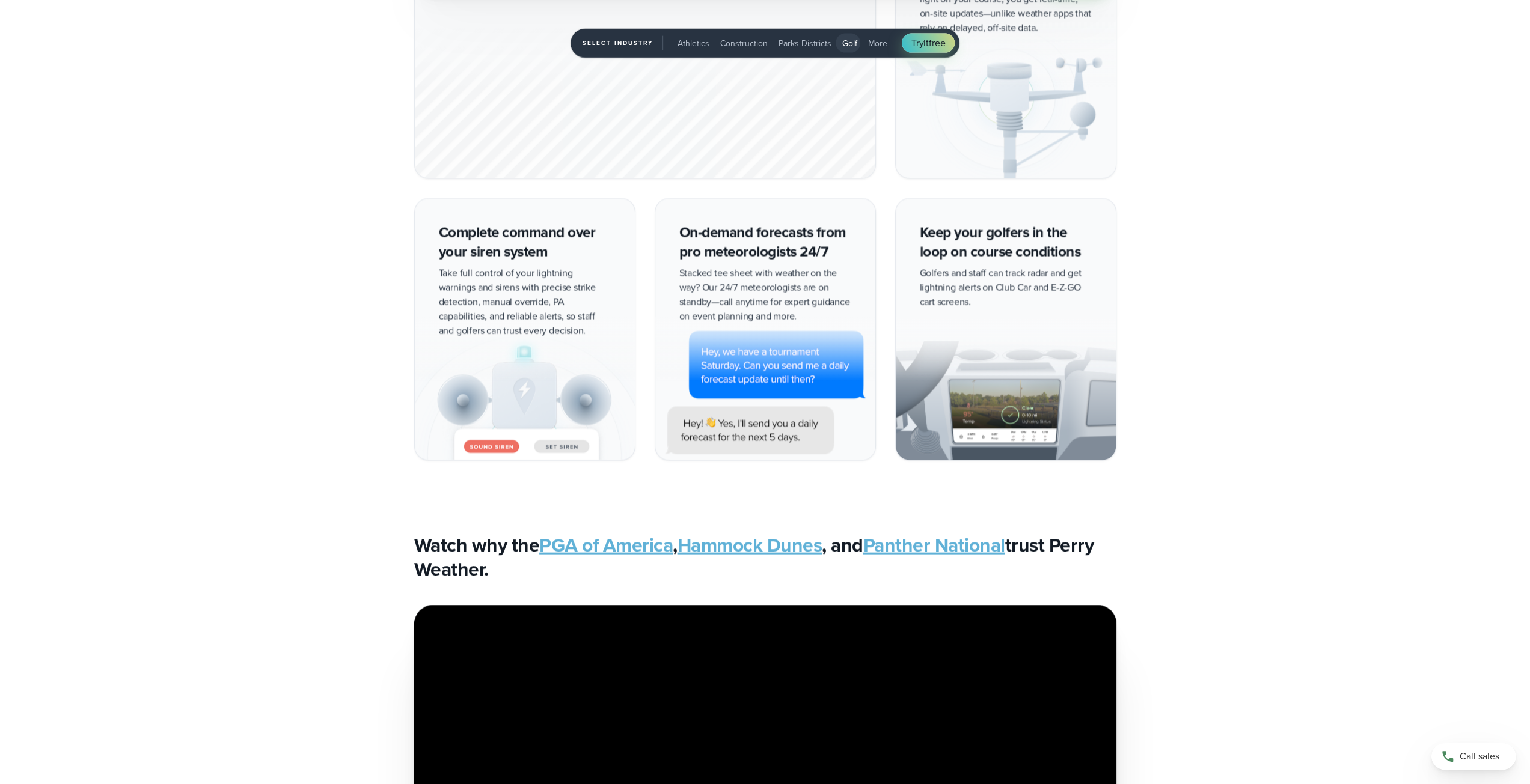
click at [877, 40] on span "More" at bounding box center [877, 43] width 19 height 13
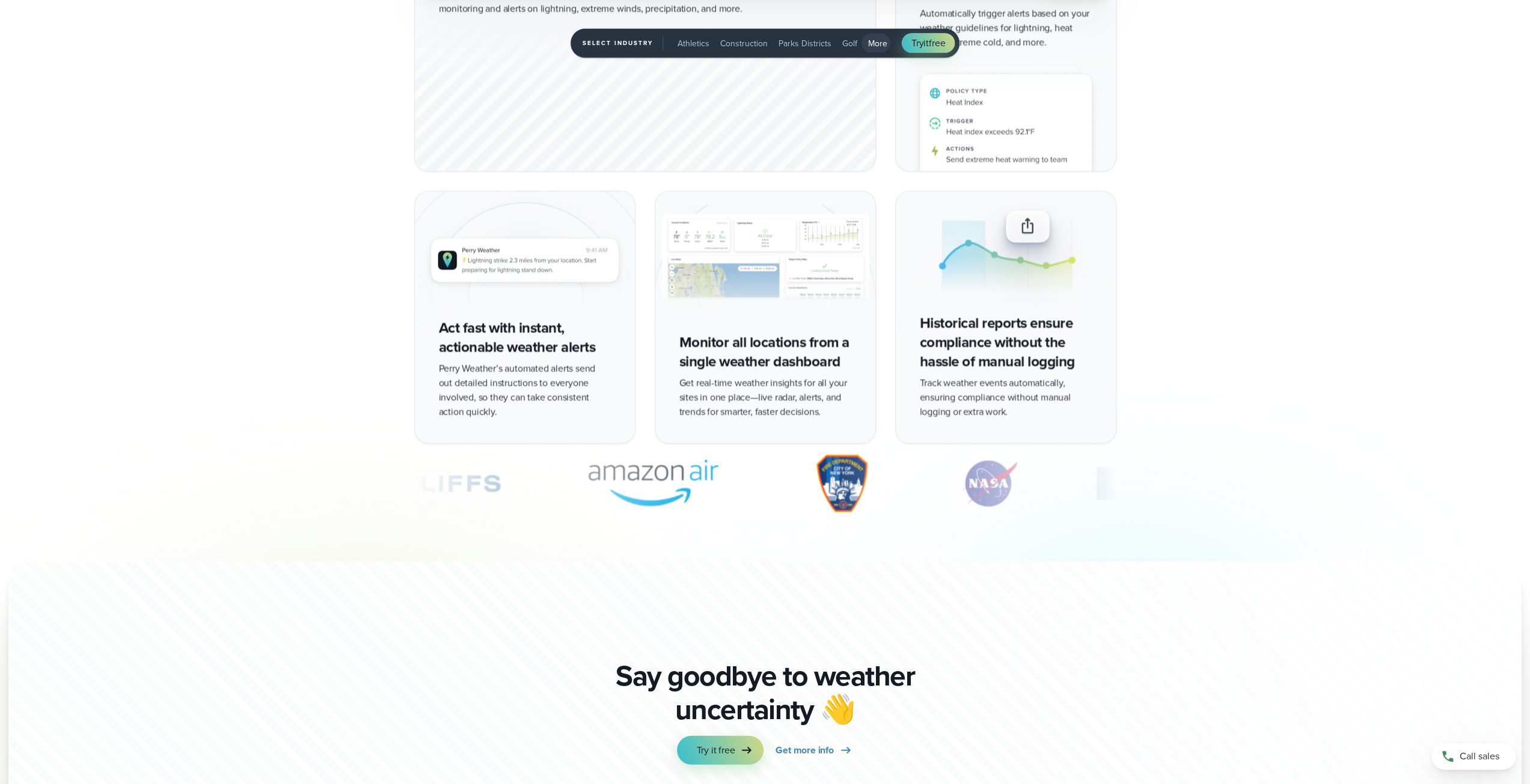
scroll to position [3238, 0]
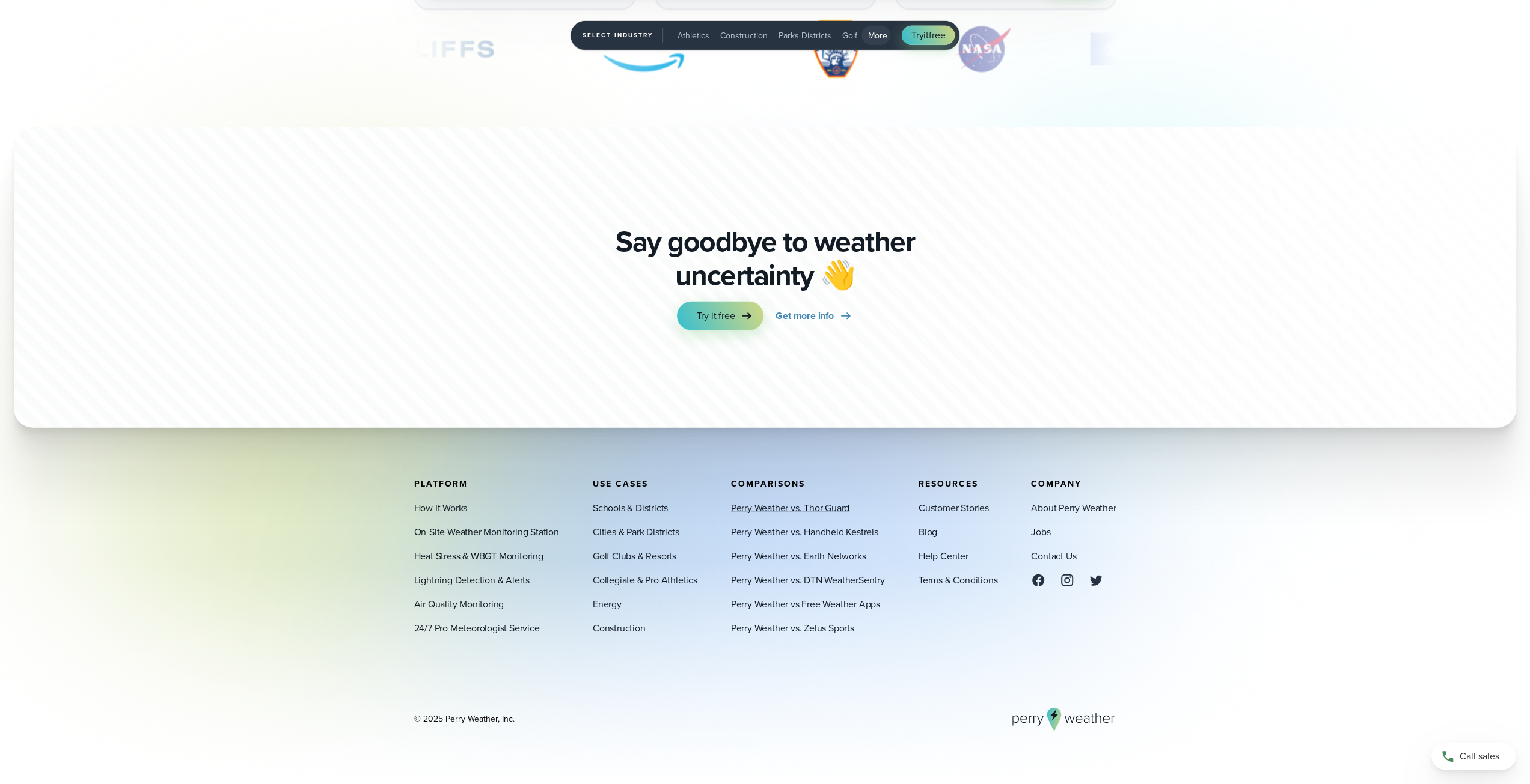
click at [833, 507] on link "Perry Weather vs. Thor Guard" at bounding box center [790, 508] width 119 height 14
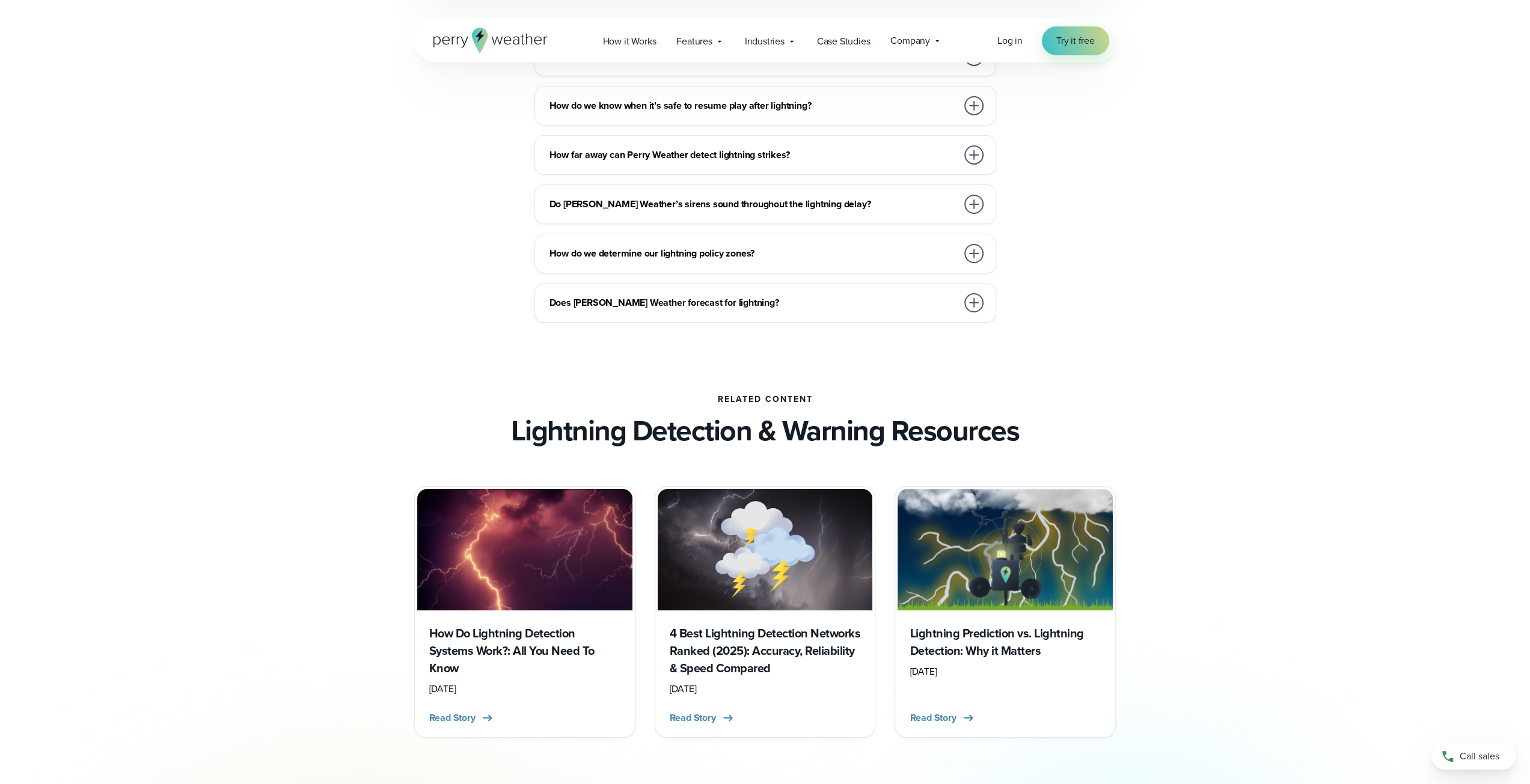
scroll to position [4950, 0]
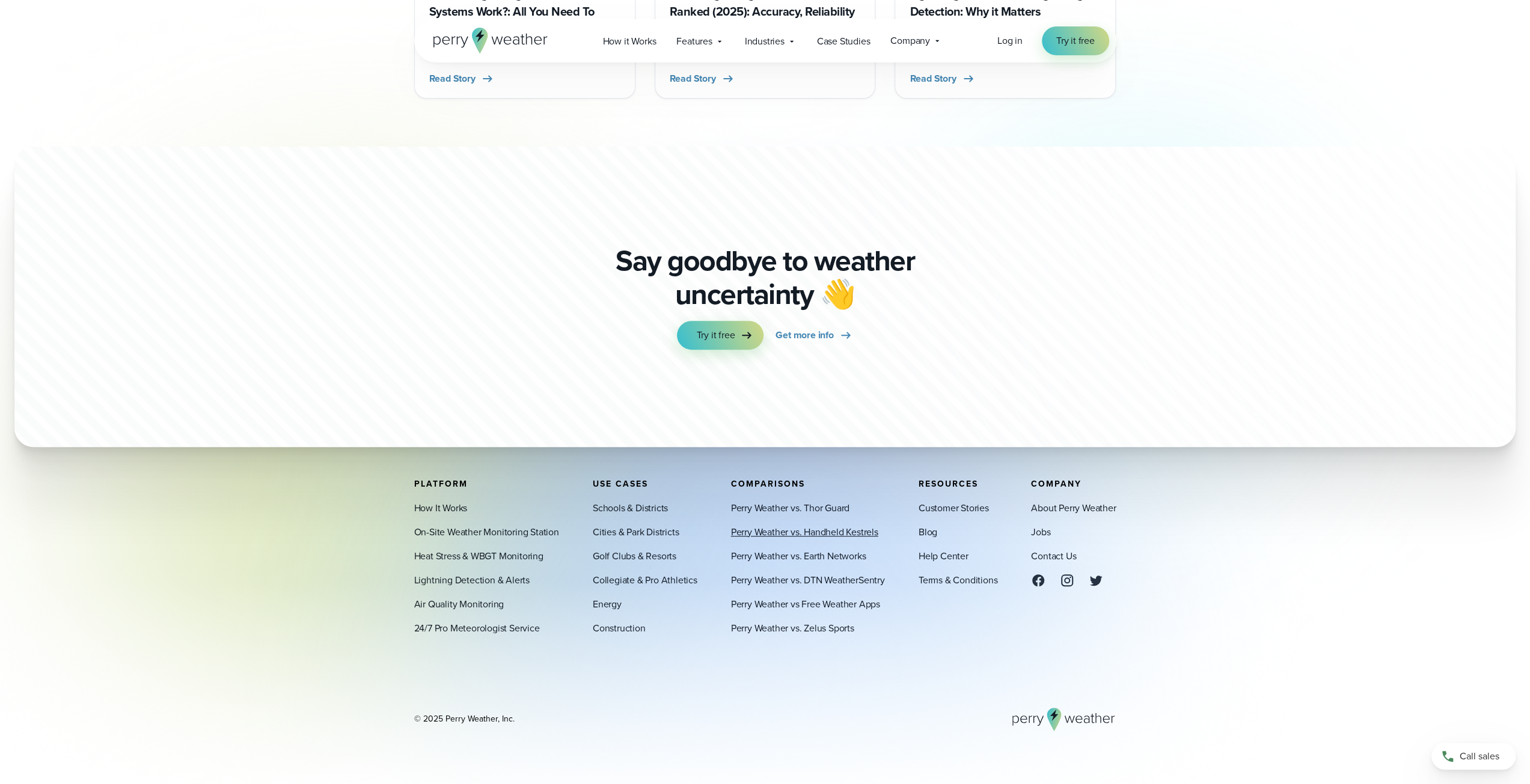
click at [795, 534] on link "Perry Weather vs. Handheld Kestrels" at bounding box center [804, 532] width 147 height 14
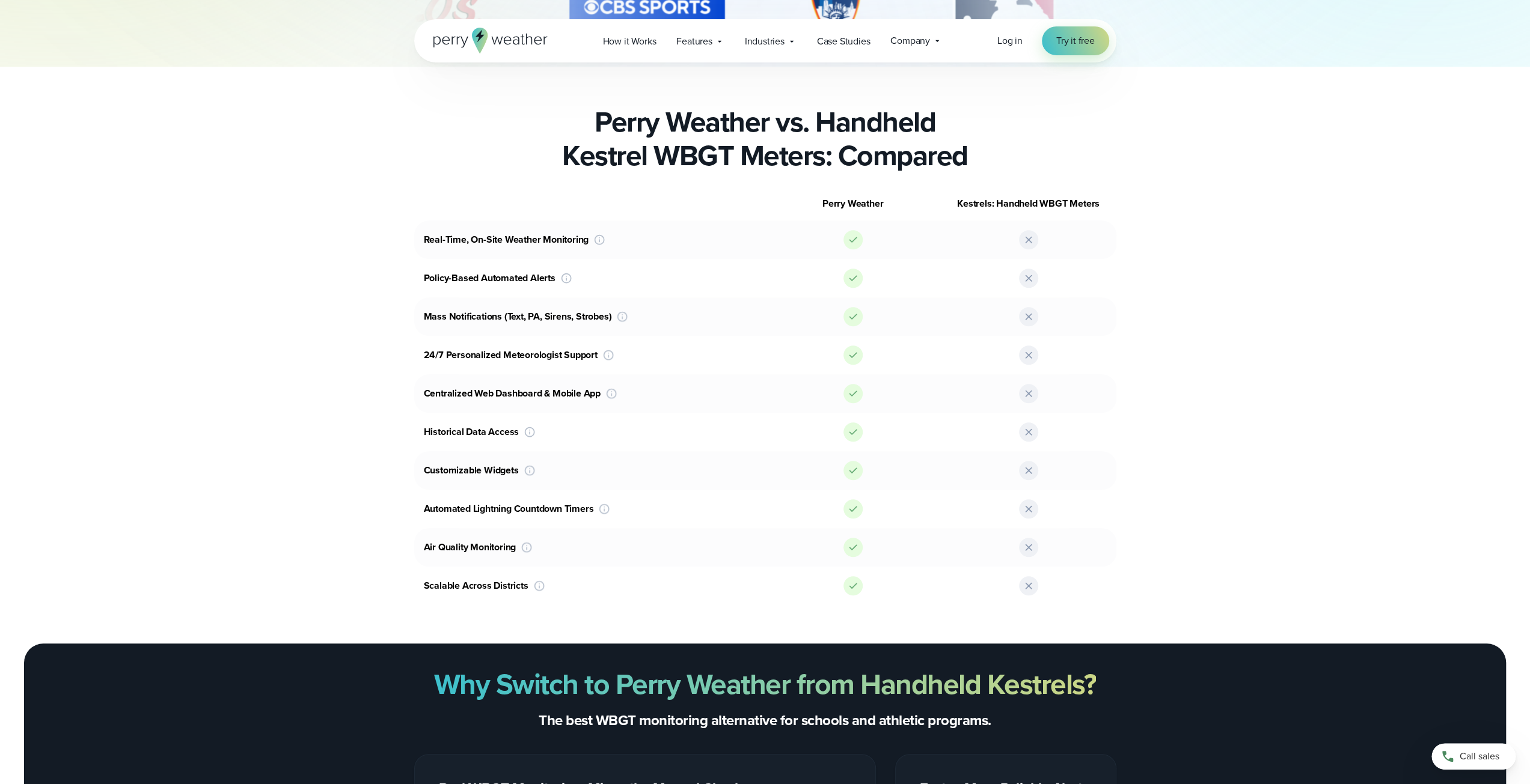
scroll to position [4421, 0]
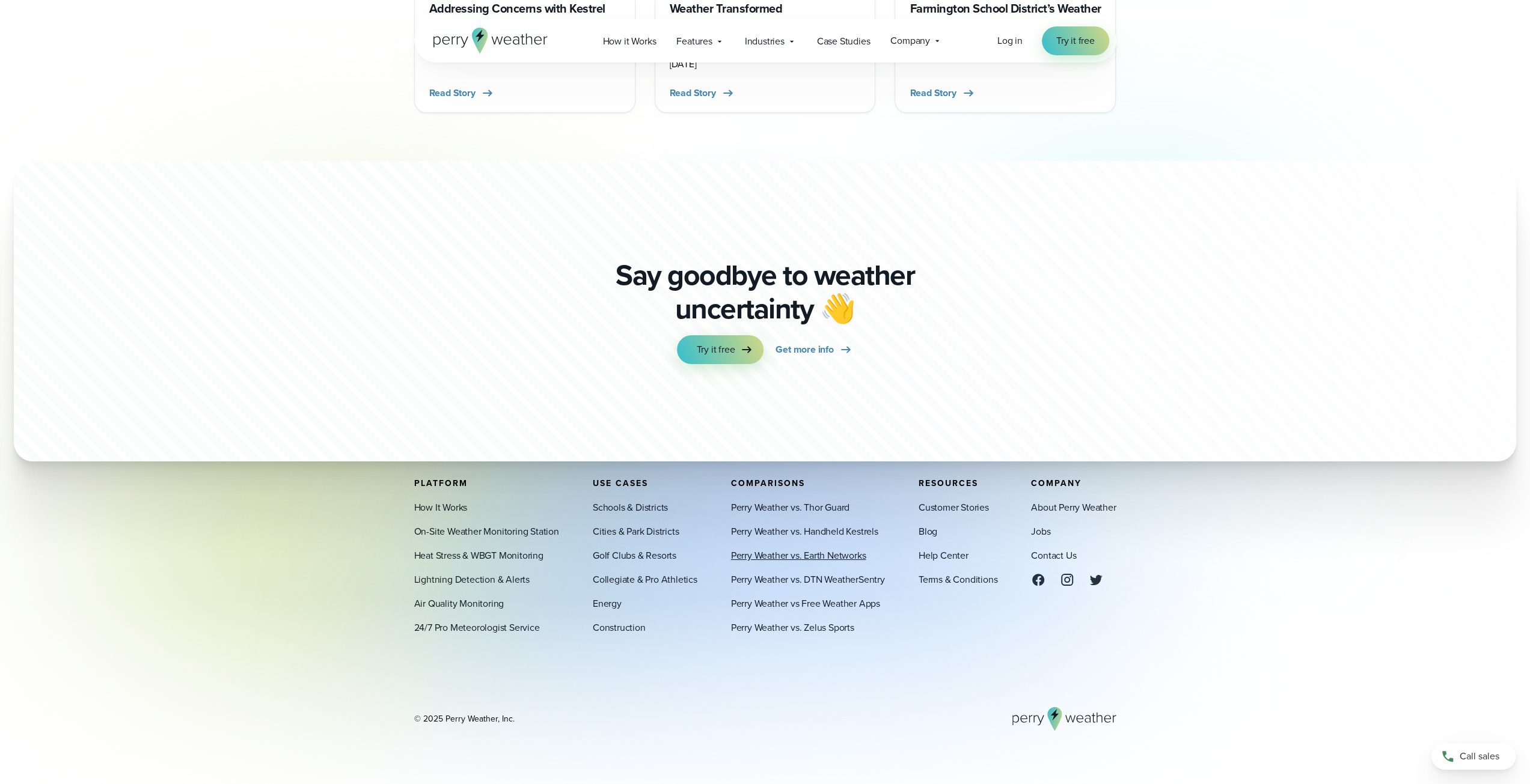
click at [767, 553] on link "Perry Weather vs. Earth Networks" at bounding box center [798, 556] width 135 height 14
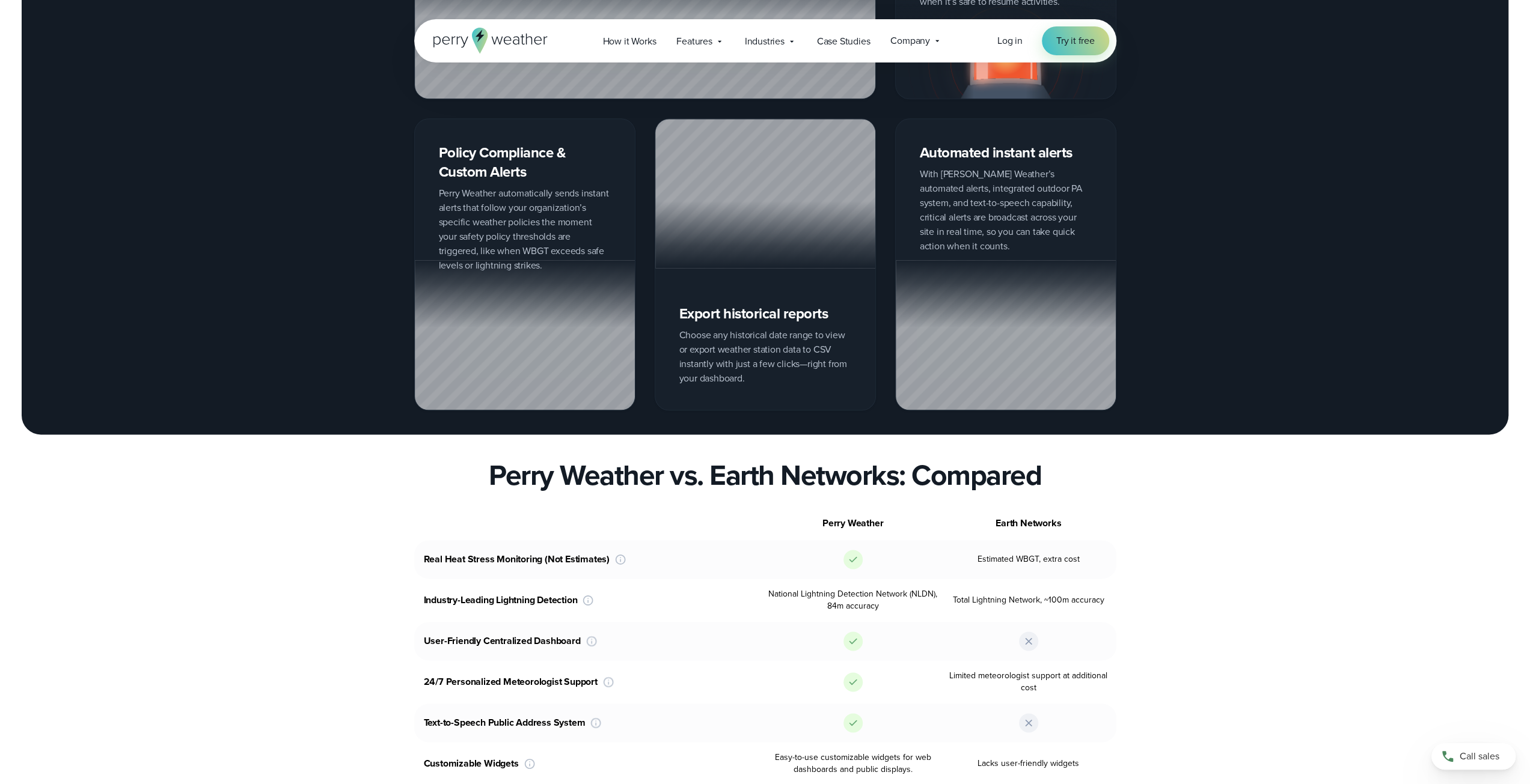
scroll to position [1677, 0]
